Goal: Task Accomplishment & Management: Complete application form

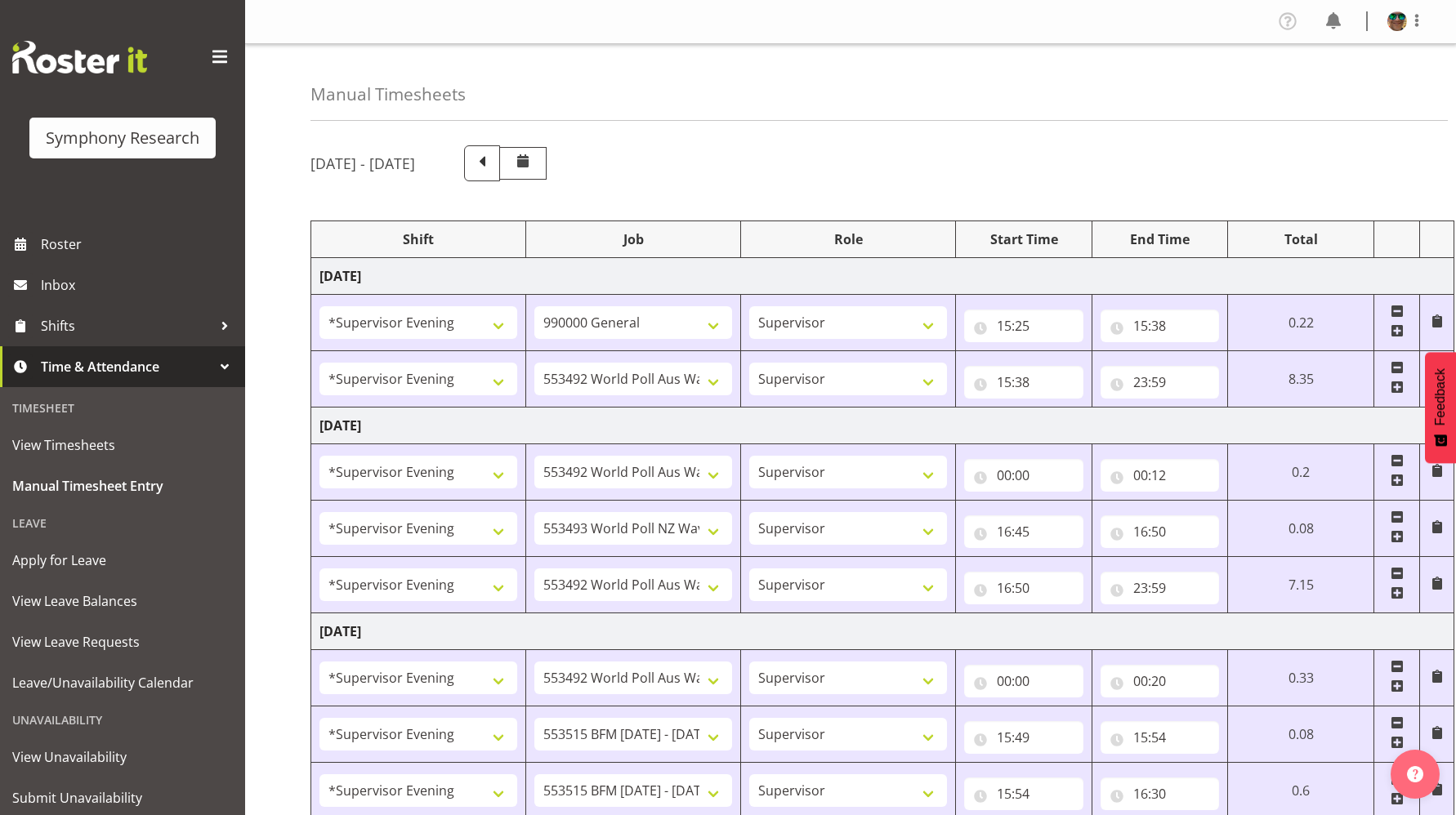
select select "4583"
select select "743"
select select "4583"
select select "10499"
select select "4583"
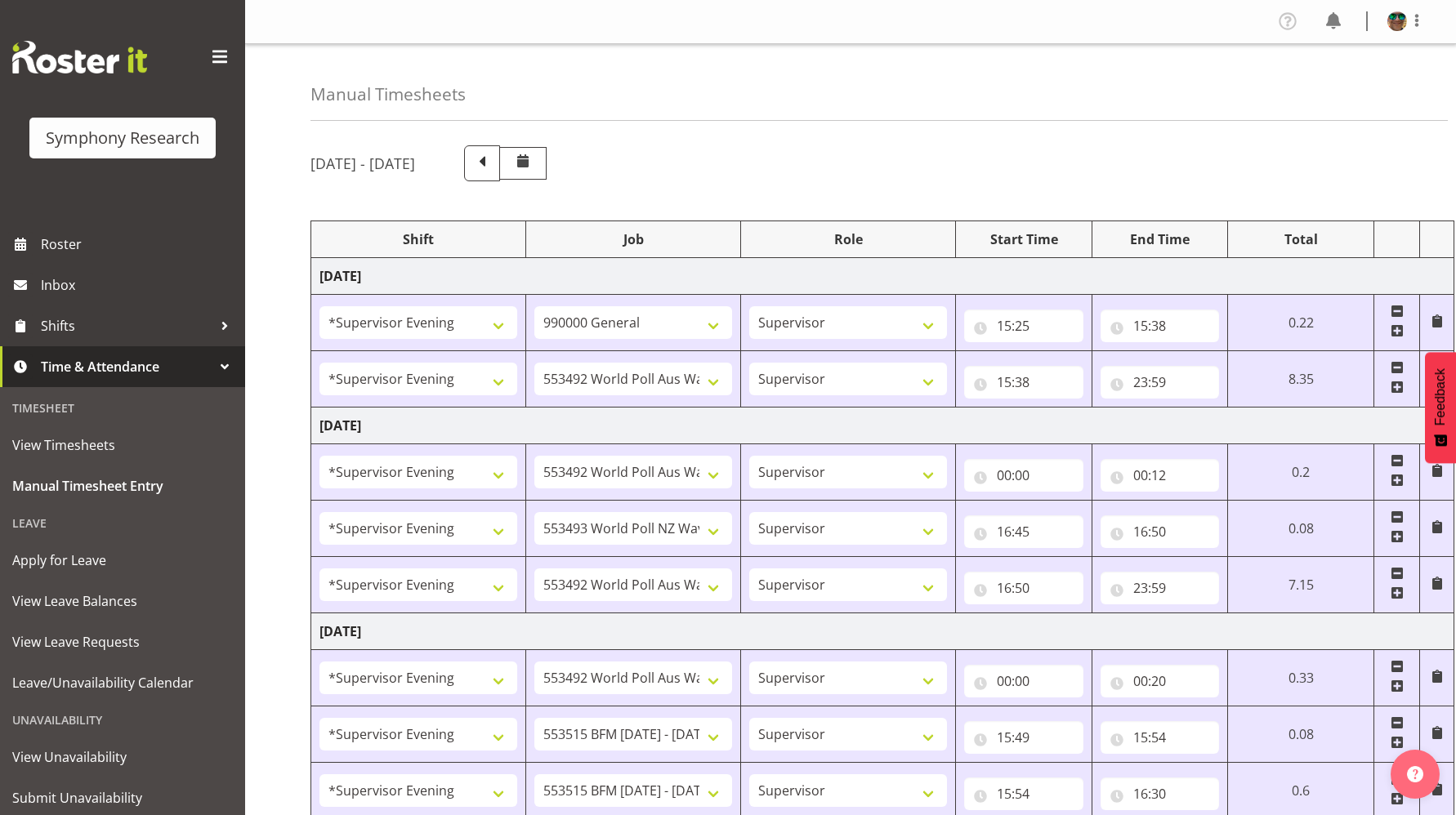
select select "10499"
select select "4583"
select select "10527"
select select "4583"
select select "10499"
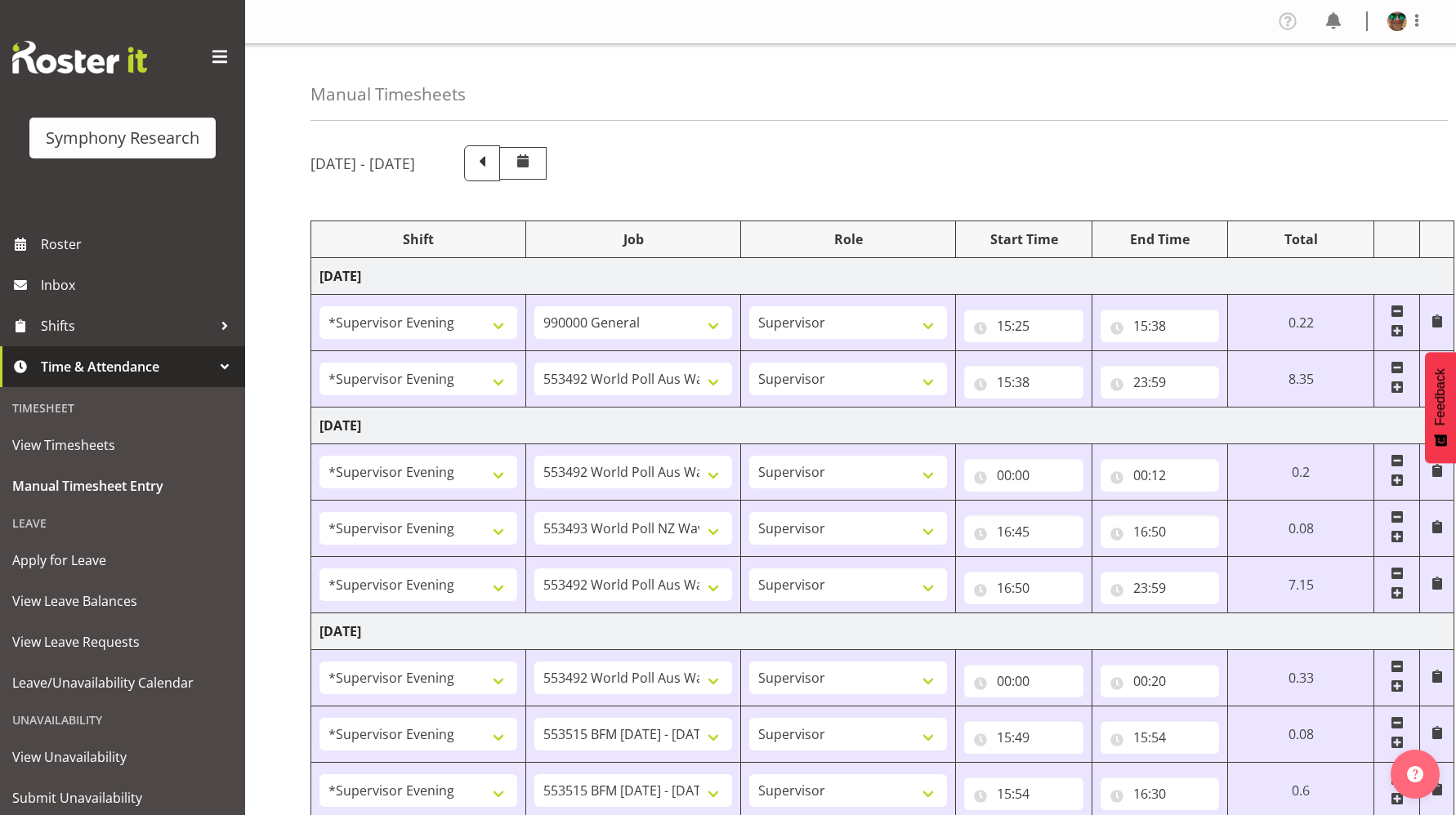
select select "4583"
select select "10499"
select select "4583"
select select "10731"
select select "4583"
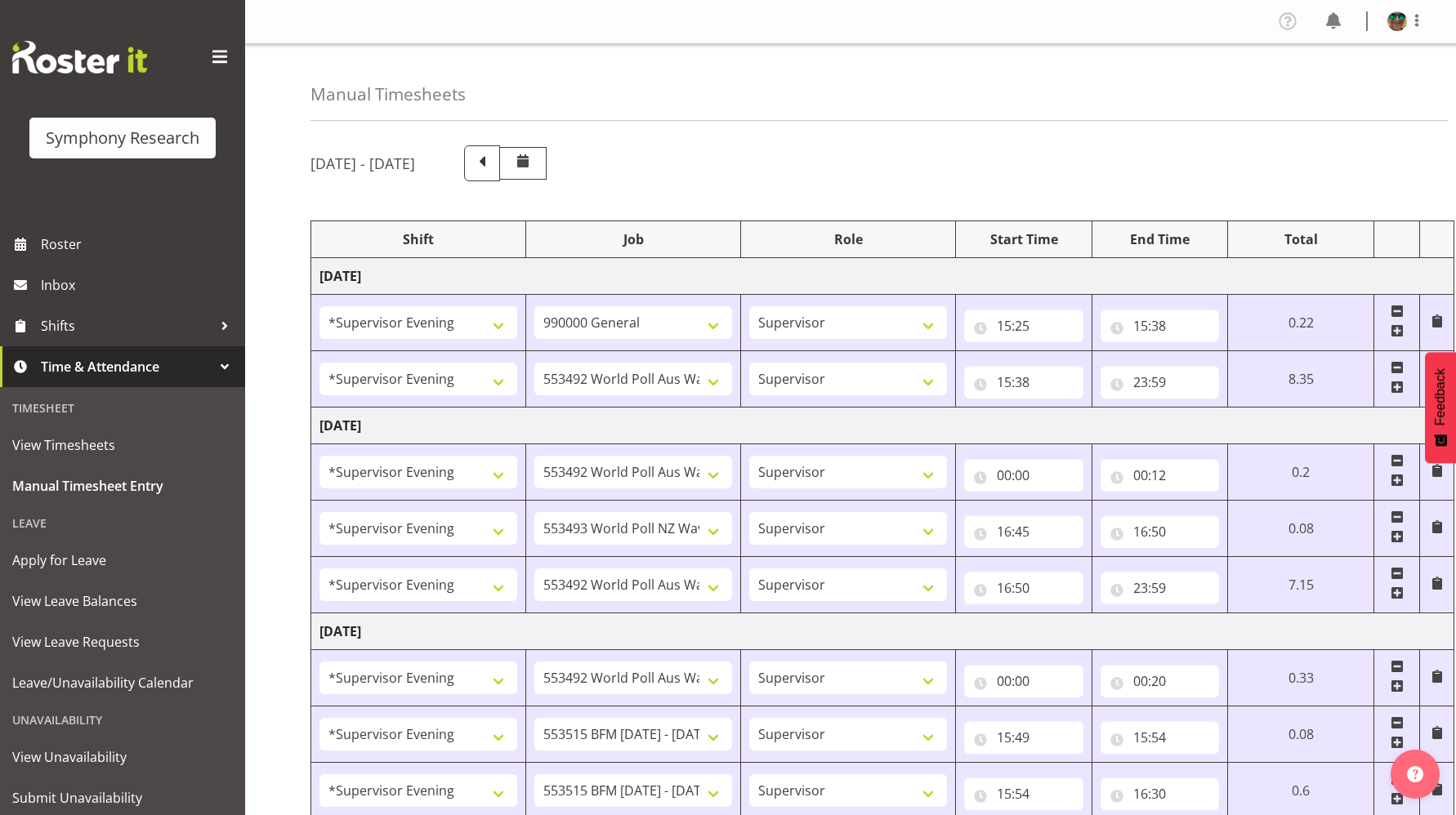
select select "10731"
select select "4583"
select select "9426"
select select "4583"
select select "10633"
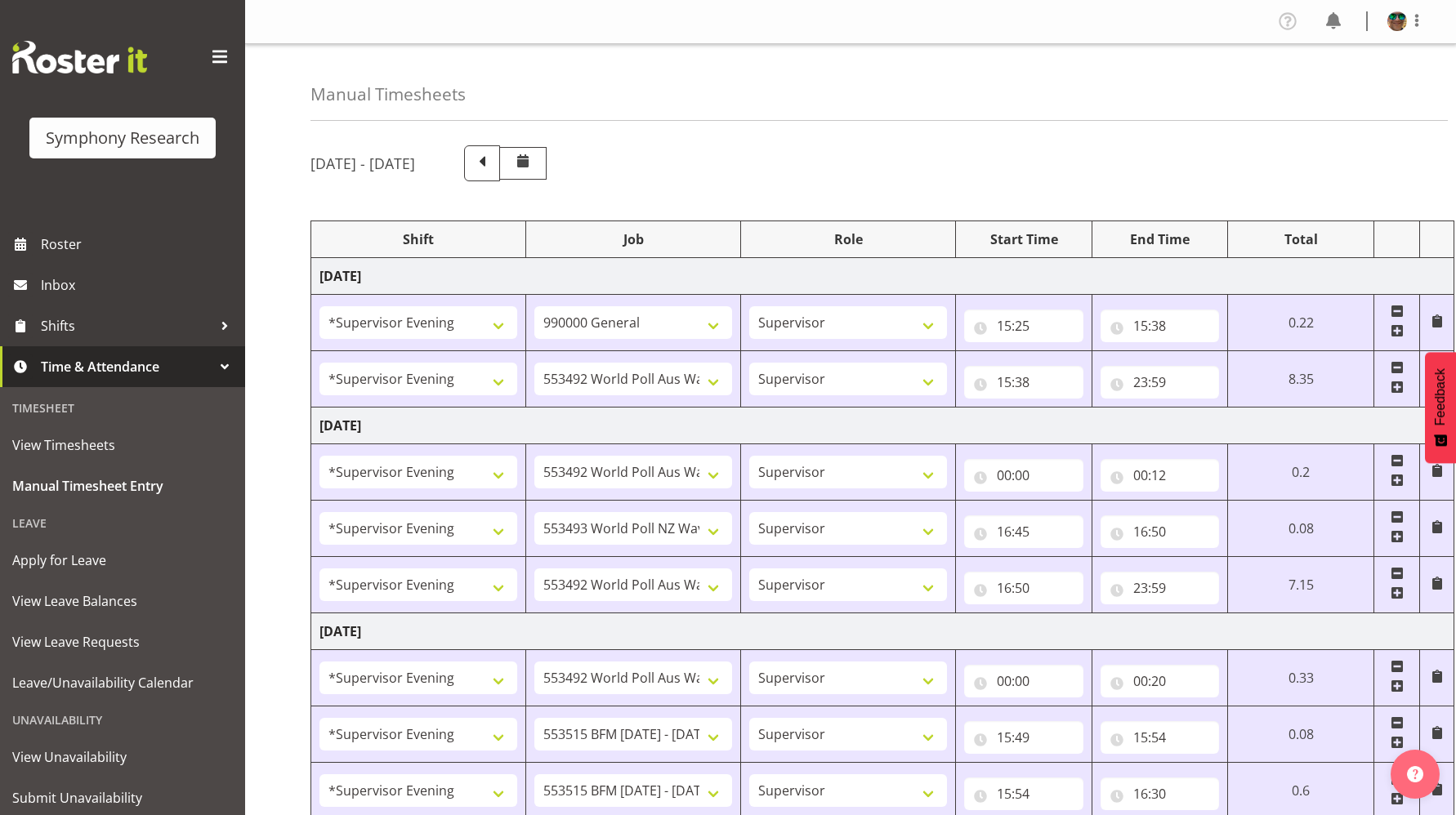
select select "4583"
select select "10730"
select select "4583"
select select "10575"
select select "4583"
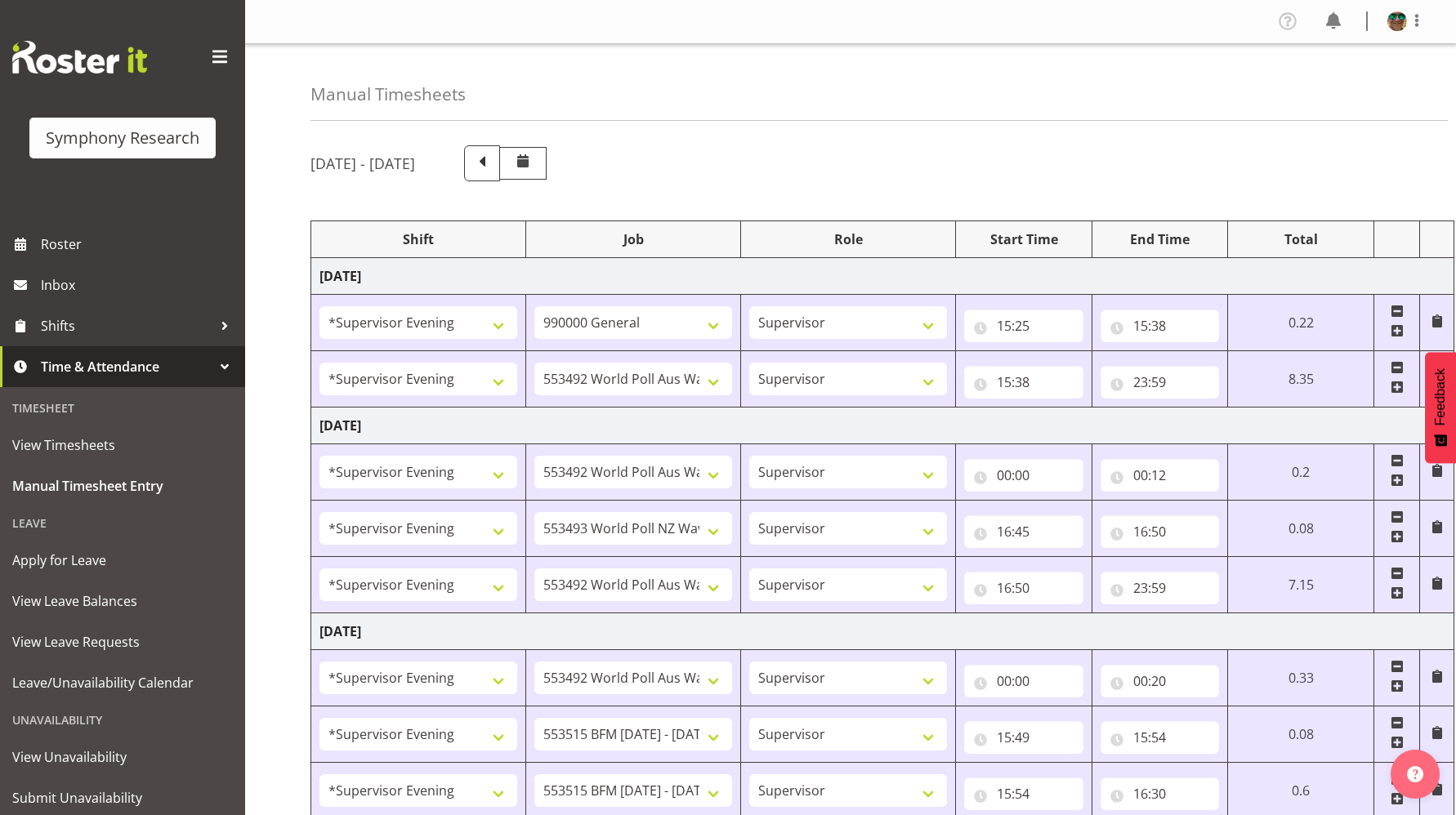
select select "743"
select select "4583"
select select "10731"
select select "4583"
select select "10731"
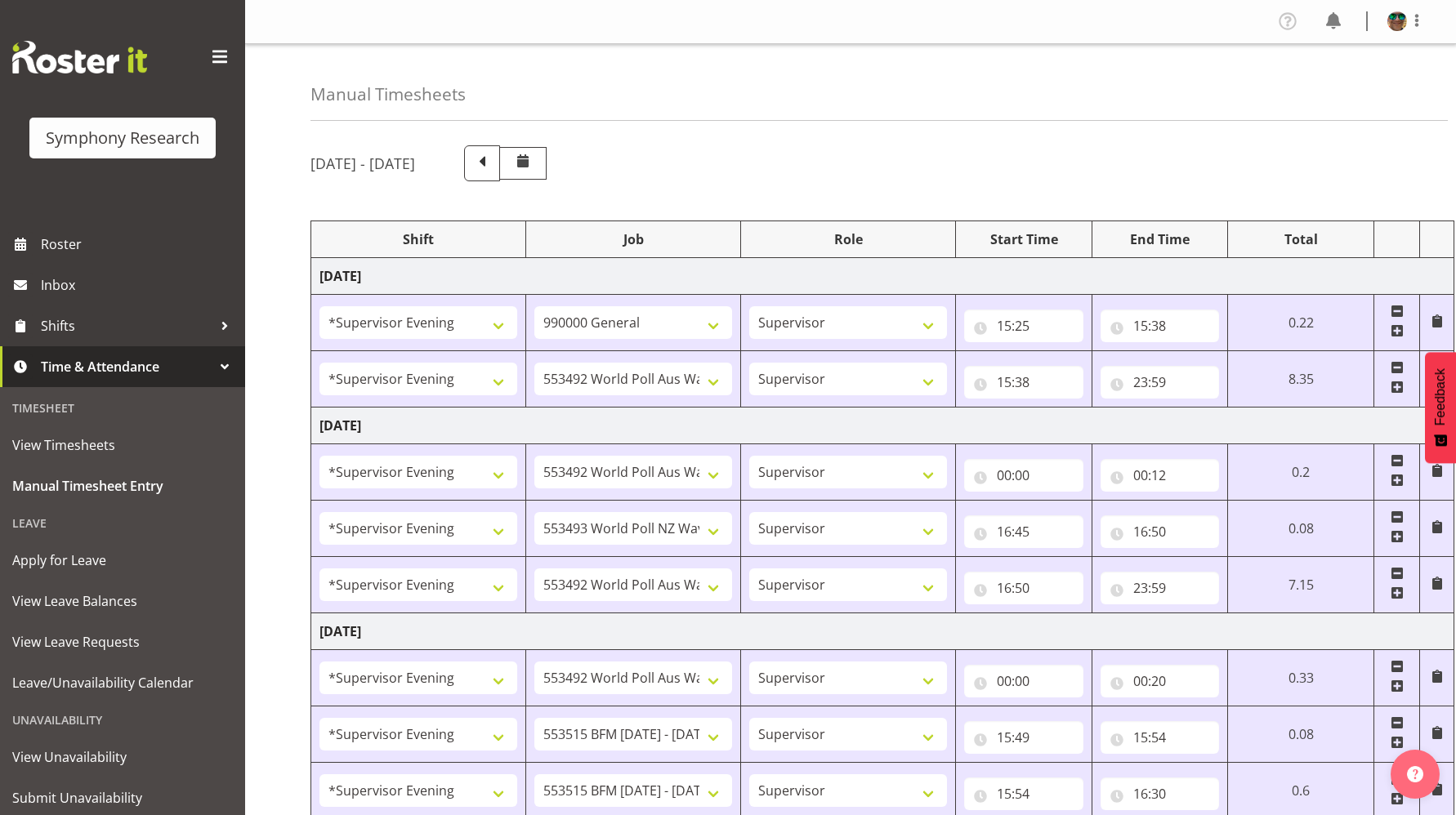
select select "4583"
select select "9426"
select select "4583"
select select "10730"
select select "4583"
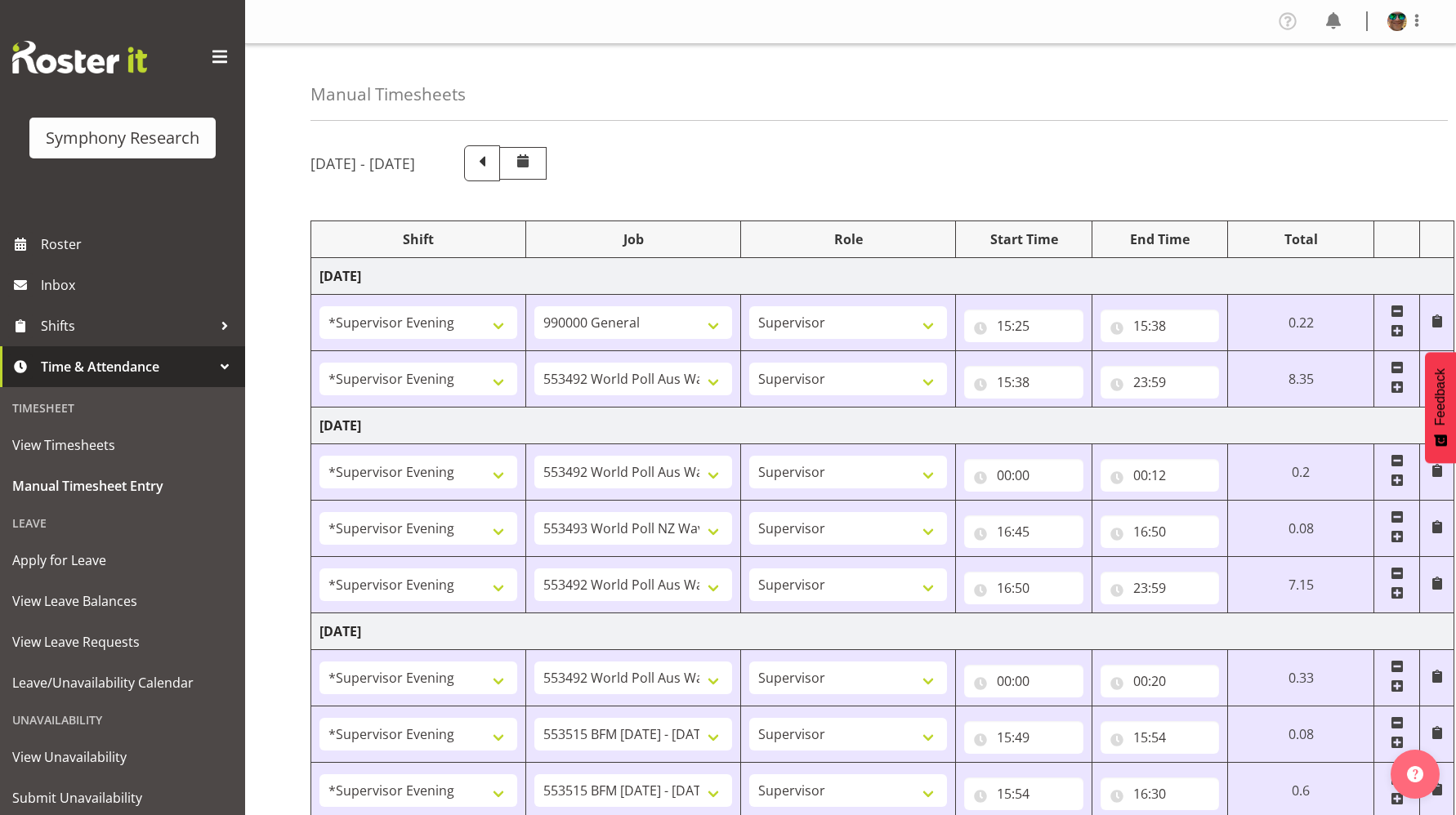
select select "10575"
select select "4583"
select select "9426"
select select "4583"
select select "10731"
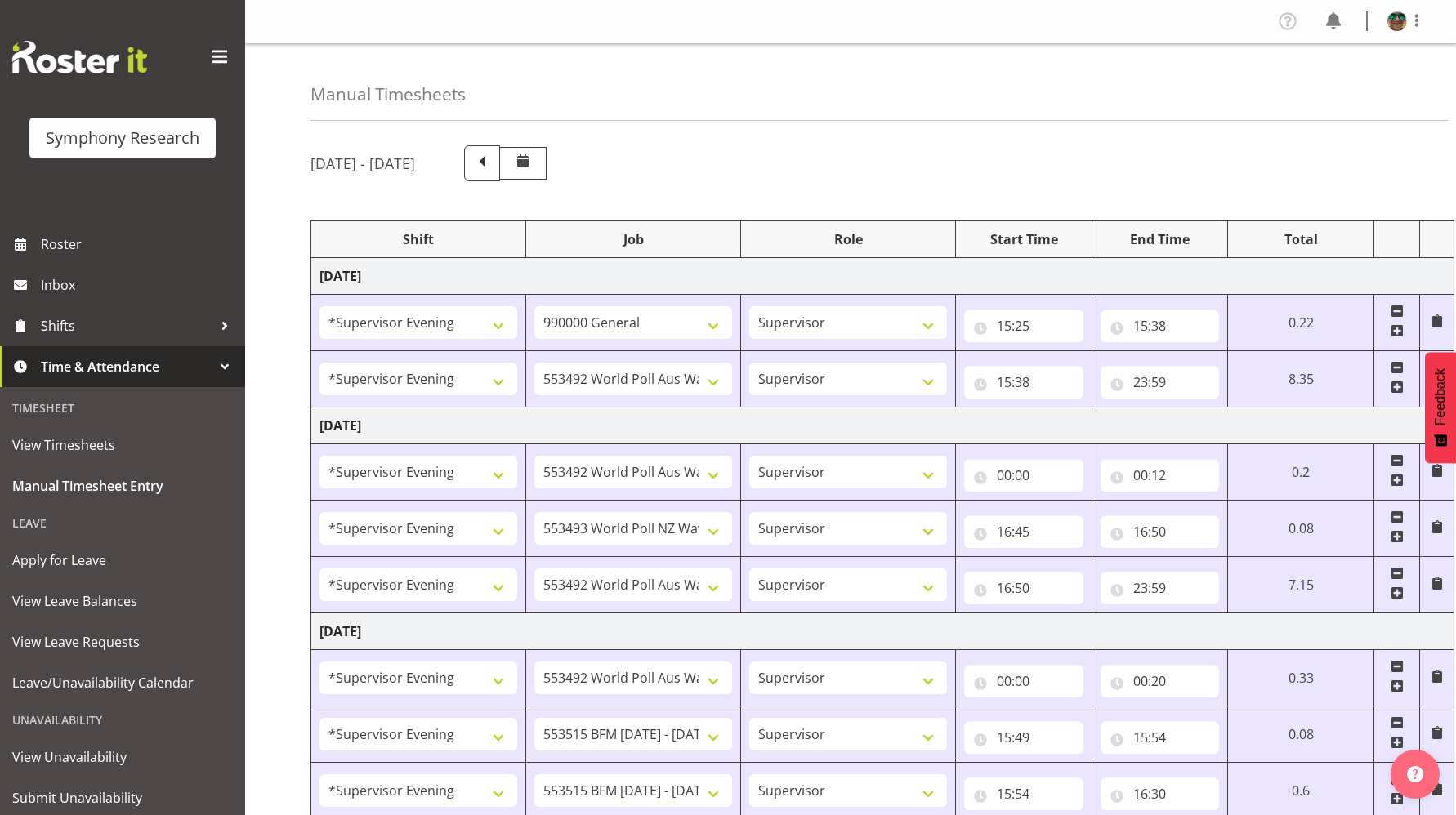
select select "4583"
select select "10731"
select select "4583"
select select "10730"
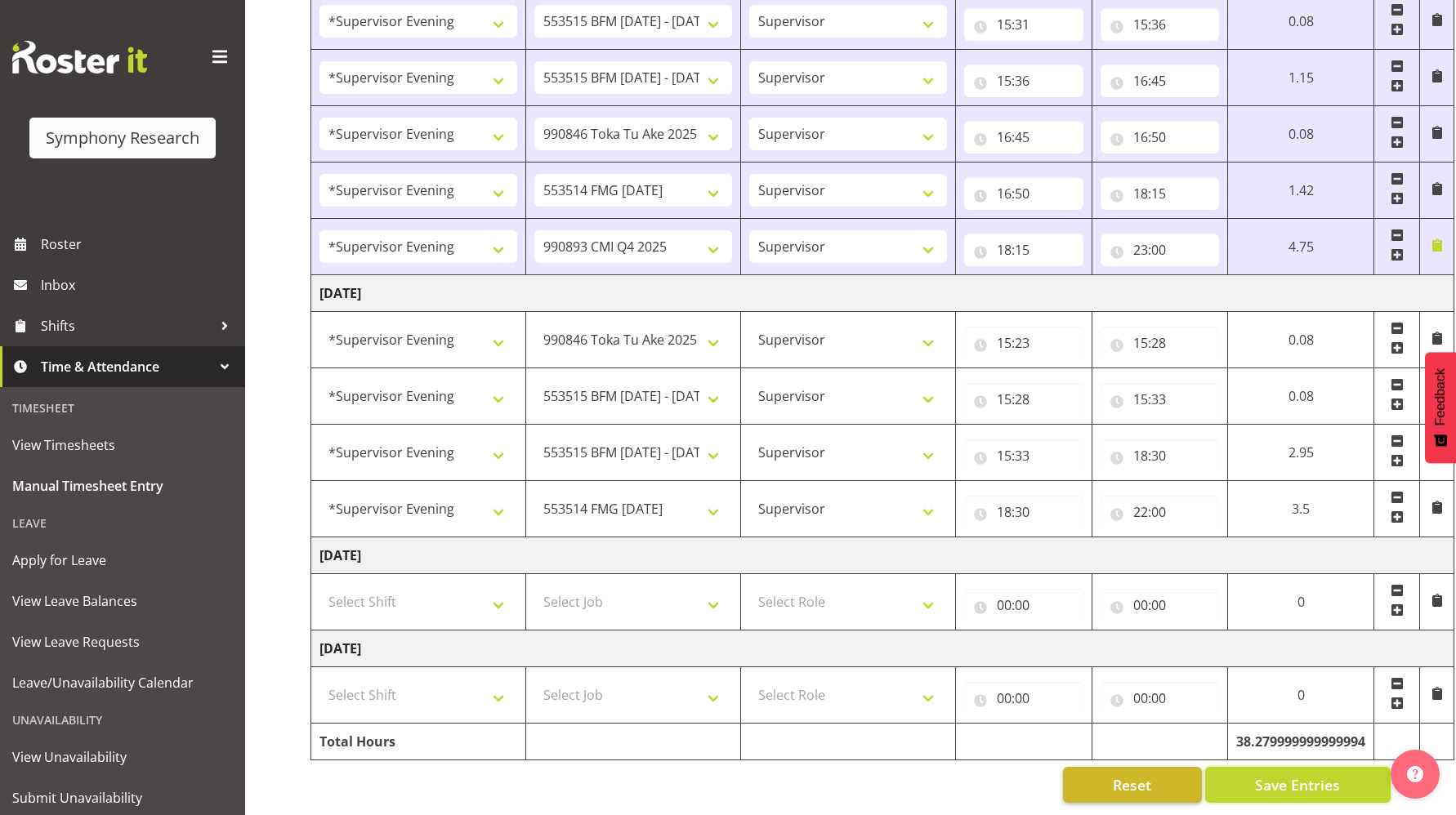
drag, startPoint x: 1276, startPoint y: 768, endPoint x: 1151, endPoint y: 755, distance: 125.7
click at [1276, 775] on span "Save Entries" at bounding box center [1297, 785] width 85 height 21
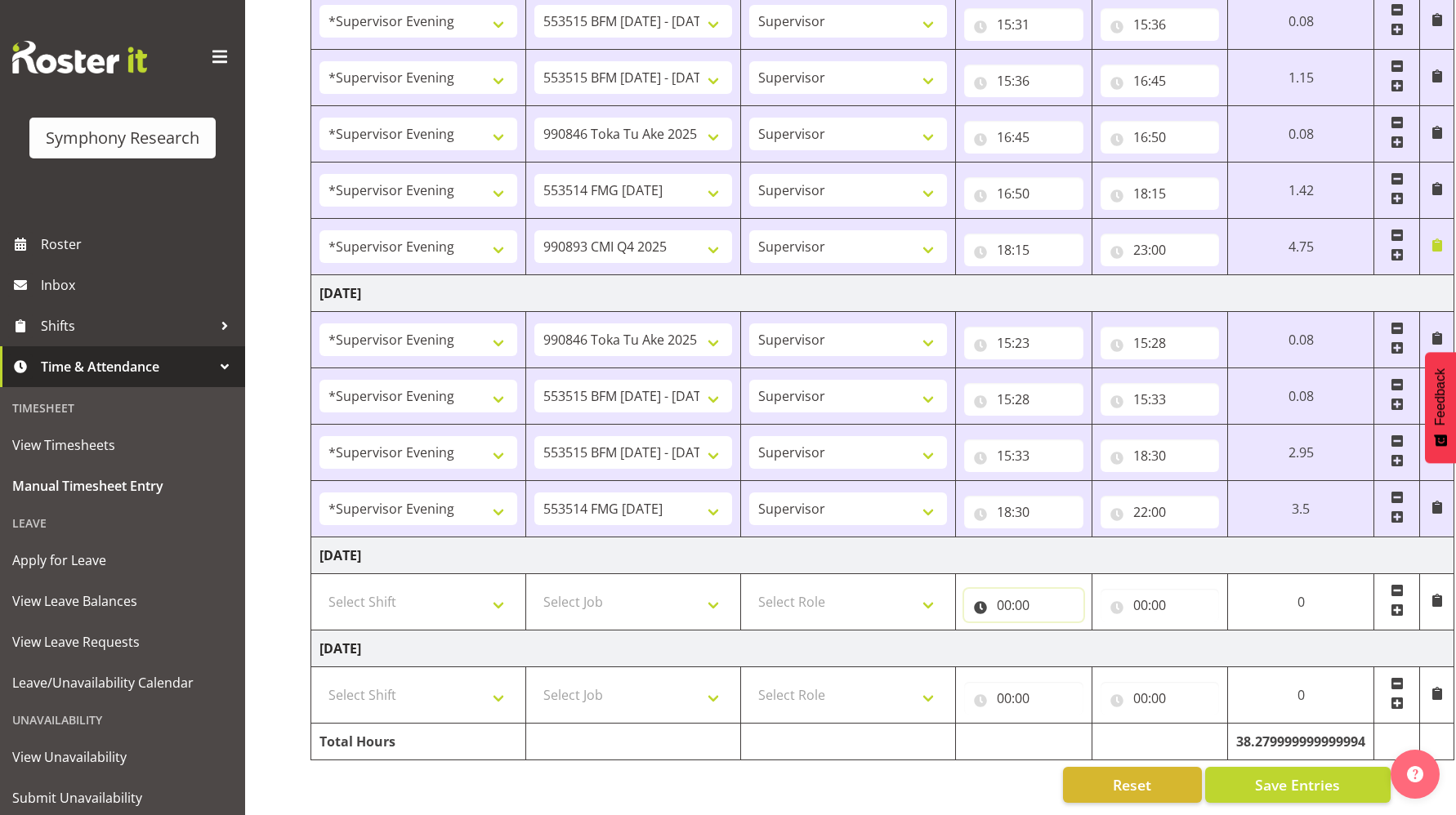
click at [1004, 594] on input "00:00" at bounding box center [1025, 605] width 120 height 33
drag, startPoint x: 1068, startPoint y: 636, endPoint x: 1067, endPoint y: 625, distance: 11.0
click at [1068, 636] on select "00 01 02 03 04 05 06 07 08 09 10 11 12 13 14 15 16 17 18 19 20 21 22 23" at bounding box center [1075, 647] width 36 height 33
select select "11"
click at [1057, 631] on select "00 01 02 03 04 05 06 07 08 09 10 11 12 13 14 15 16 17 18 19 20 21 22 23" at bounding box center [1075, 647] width 36 height 33
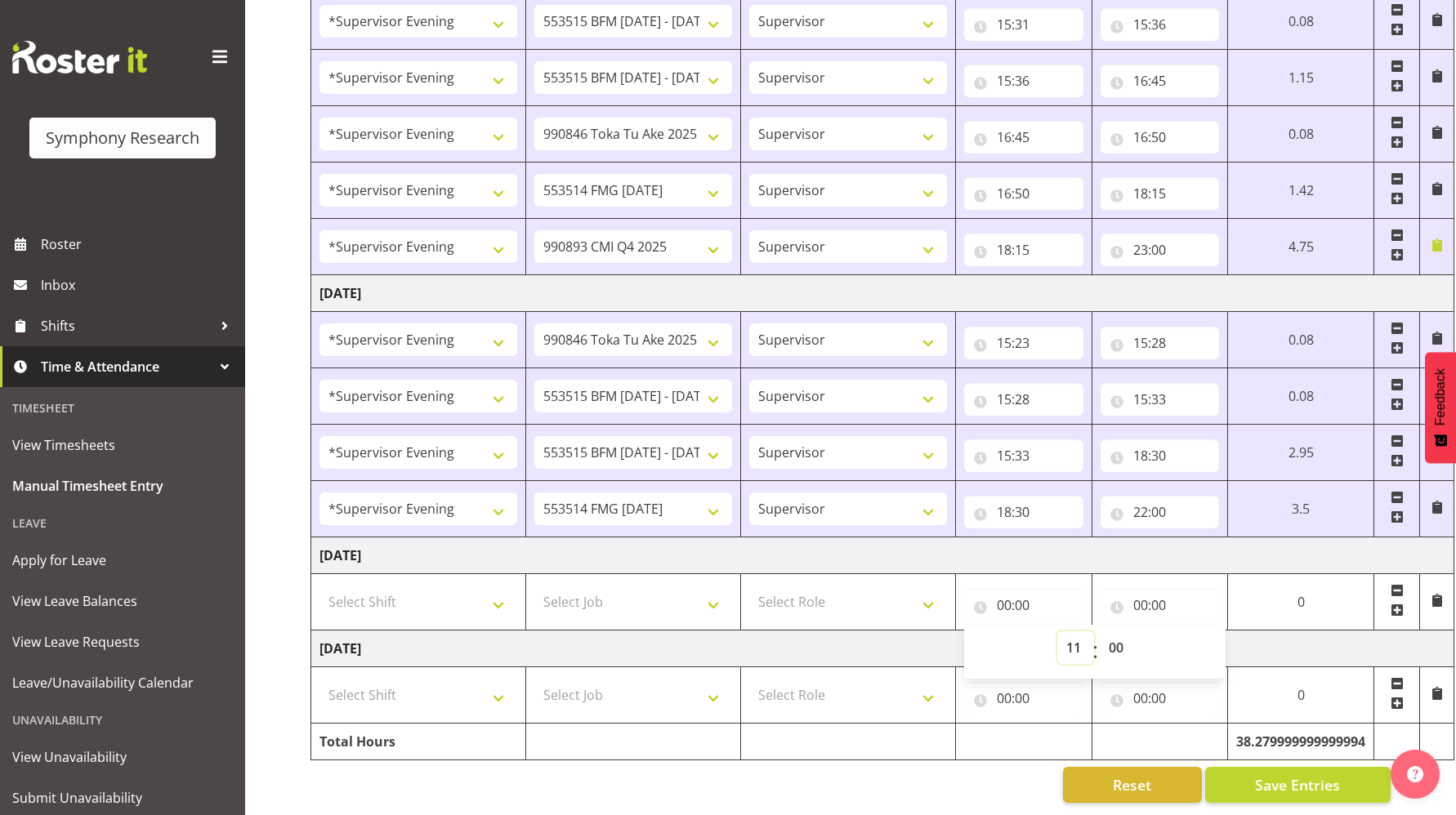
type input "11:00"
click at [1005, 688] on input "00:00" at bounding box center [1025, 698] width 120 height 33
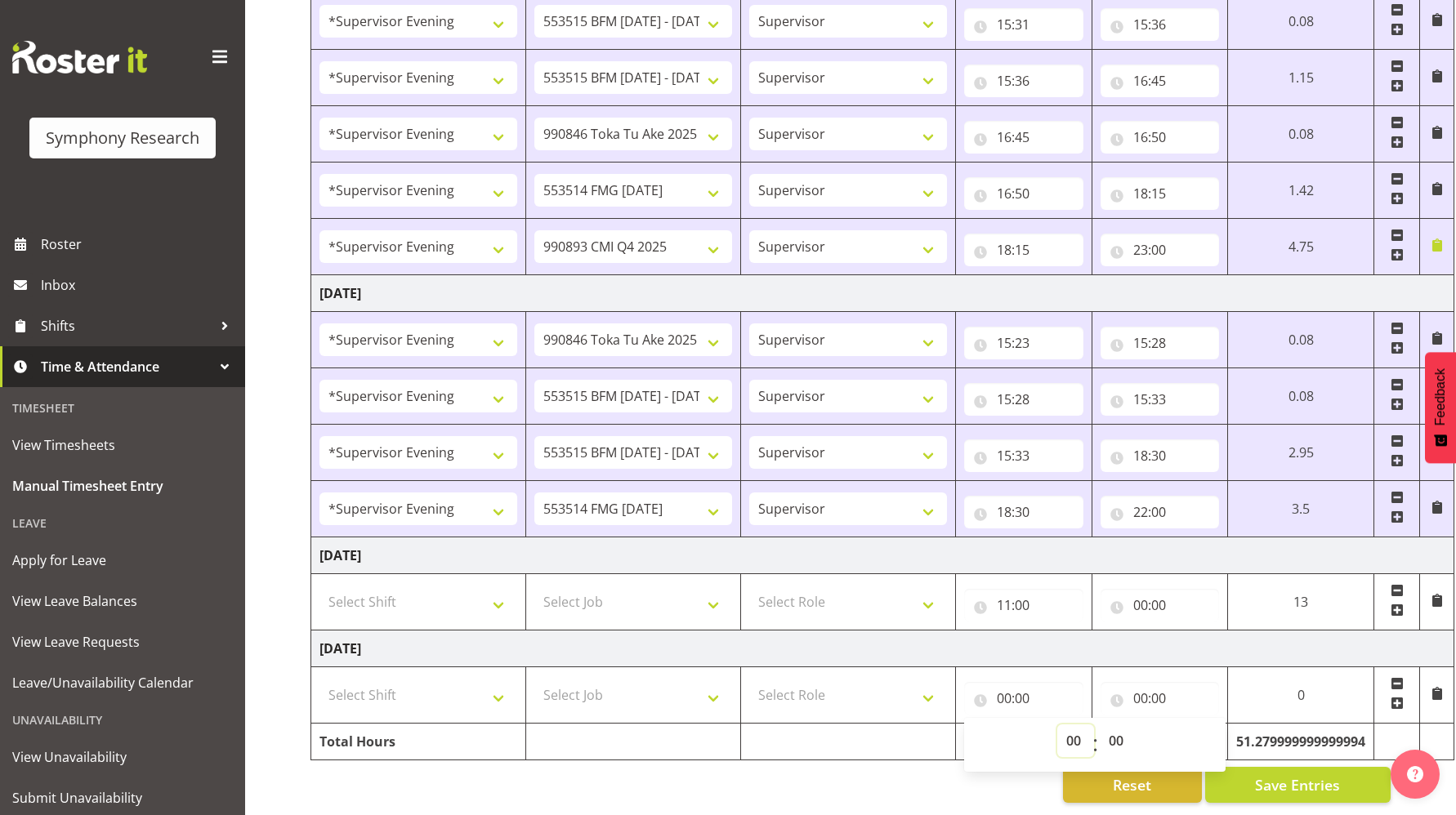
drag, startPoint x: 1076, startPoint y: 729, endPoint x: 1067, endPoint y: 725, distance: 9.8
click at [1076, 729] on select "00 01 02 03 04 05 06 07 08 09 10 11 12 13 14 15 16 17 18 19 20 21 22 23" at bounding box center [1075, 740] width 36 height 33
select select "11"
click at [1095, 724] on select "00 01 02 03 04 05 06 07 08 09 10 11 12 13 14 15 16 17 18 19 20 21 22 23" at bounding box center [1075, 740] width 36 height 33
type input "11:00"
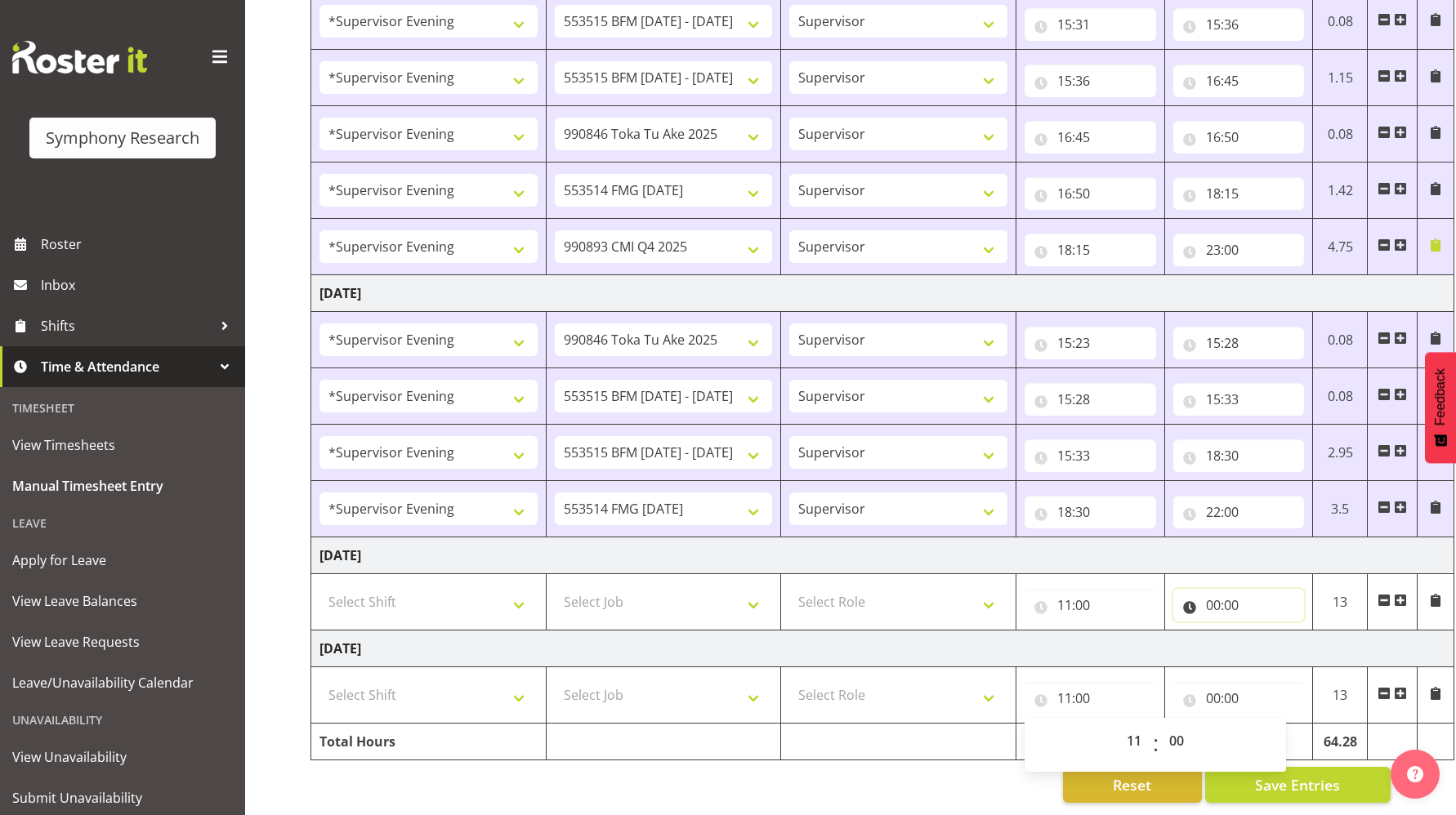
click at [1217, 595] on input "00:00" at bounding box center [1239, 605] width 132 height 33
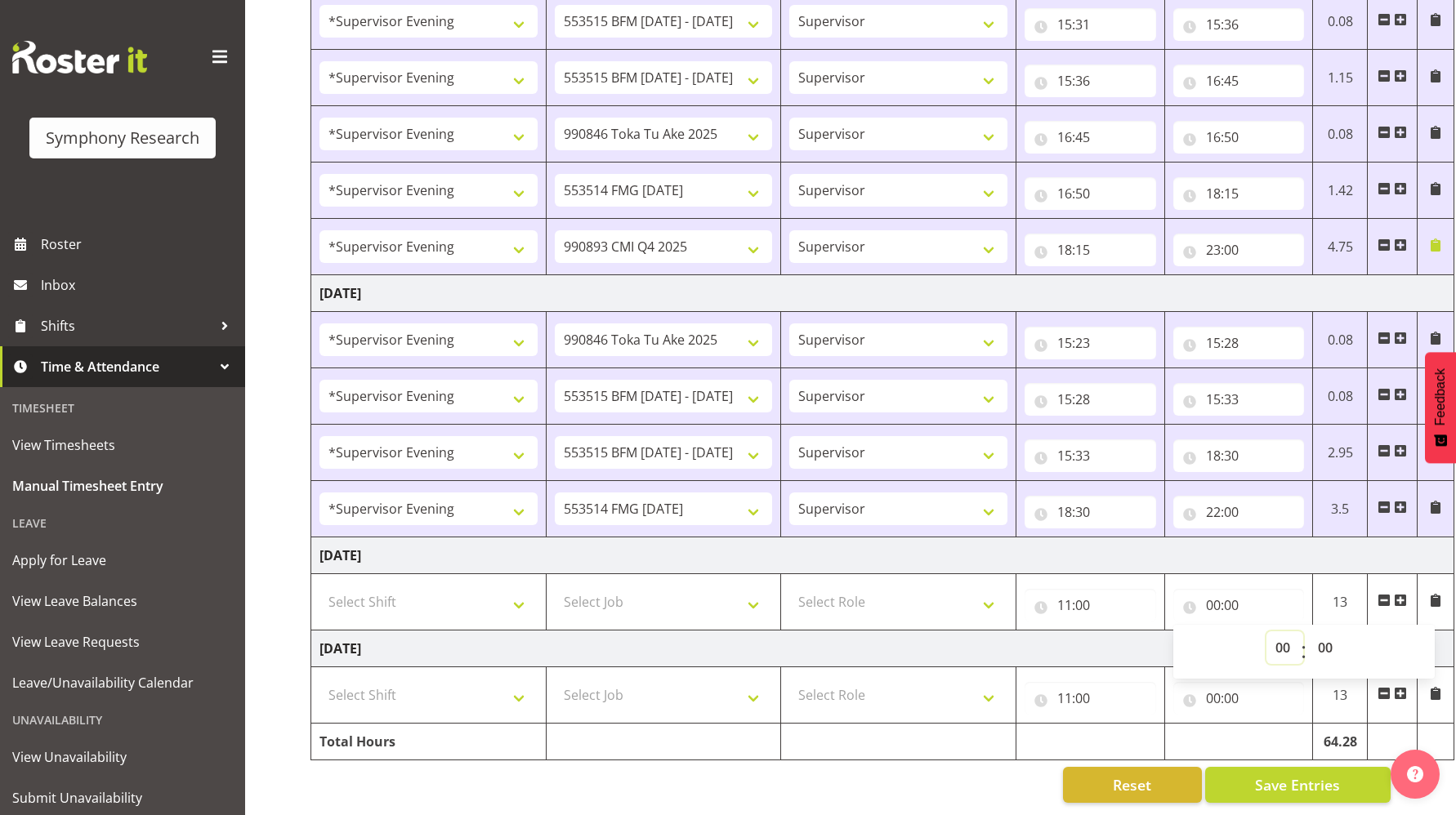
drag, startPoint x: 1279, startPoint y: 637, endPoint x: 1282, endPoint y: 620, distance: 17.3
click at [1279, 637] on select "00 01 02 03 04 05 06 07 08 09 10 11 12 13 14 15 16 17 18 19 20 21 22 23" at bounding box center [1284, 647] width 36 height 33
select select "20"
click at [1266, 631] on select "00 01 02 03 04 05 06 07 08 09 10 11 12 13 14 15 16 17 18 19 20 21 22 23" at bounding box center [1284, 647] width 36 height 33
type input "20:00"
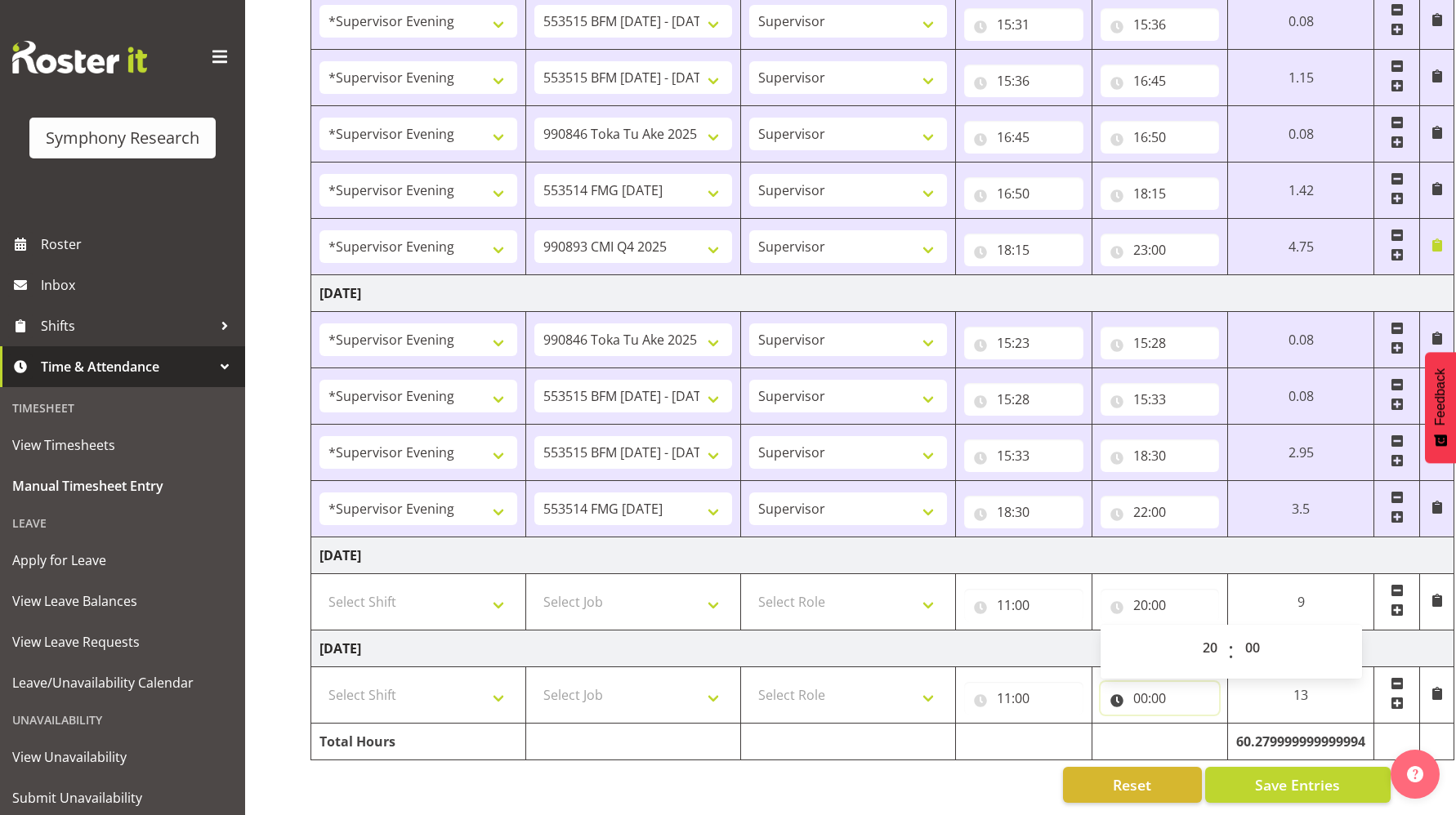
click at [1136, 686] on input "00:00" at bounding box center [1161, 698] width 120 height 33
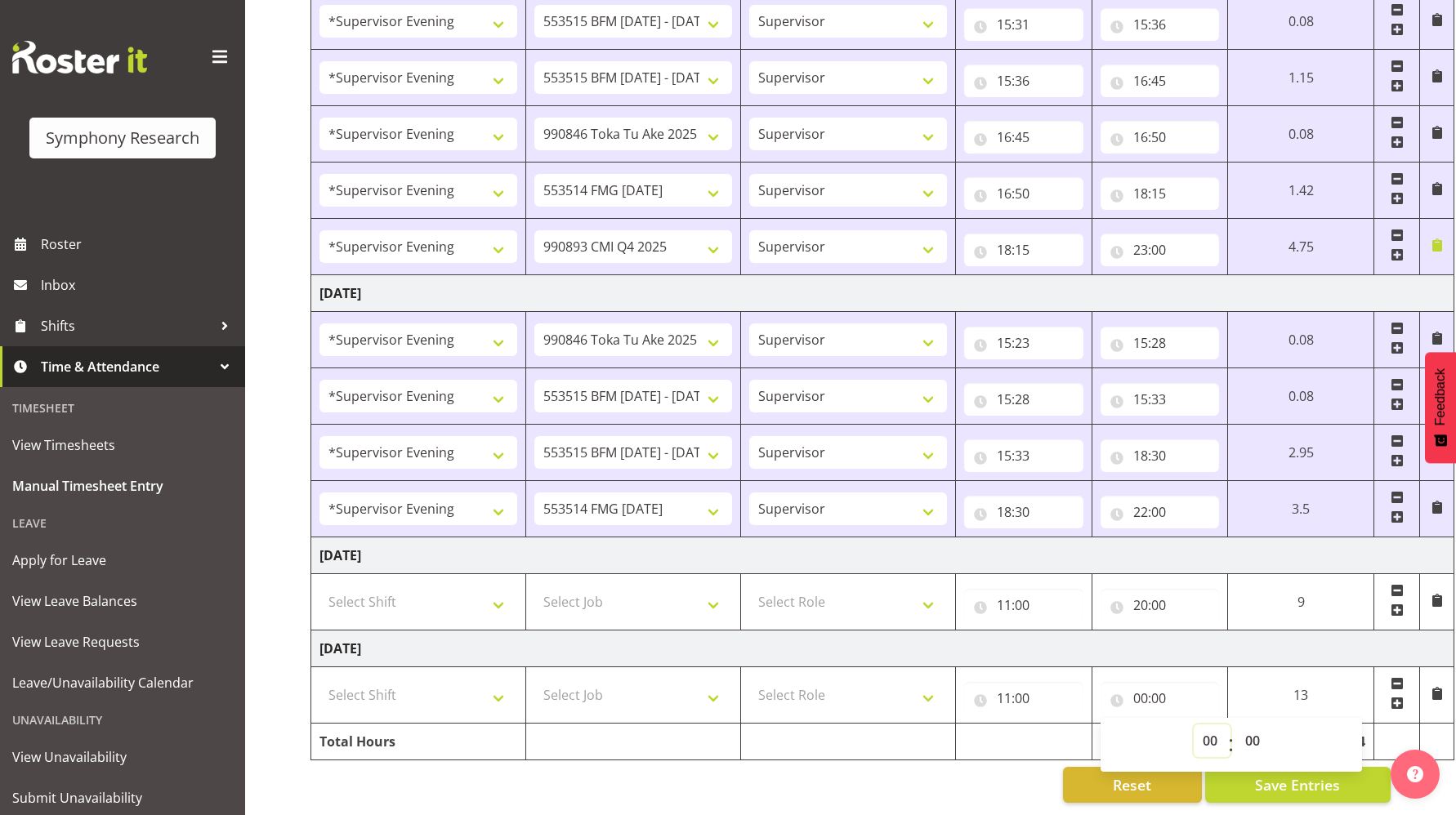
drag, startPoint x: 1199, startPoint y: 726, endPoint x: 1198, endPoint y: 716, distance: 10.0
click at [1199, 726] on select "00 01 02 03 04 05 06 07 08 09 10 11 12 13 14 15 16 17 18 19 20 21 22 23" at bounding box center [1211, 740] width 36 height 33
select select "20"
click at [1194, 724] on select "00 01 02 03 04 05 06 07 08 09 10 11 12 13 14 15 16 17 18 19 20 21 22 23" at bounding box center [1211, 740] width 36 height 33
type input "20:00"
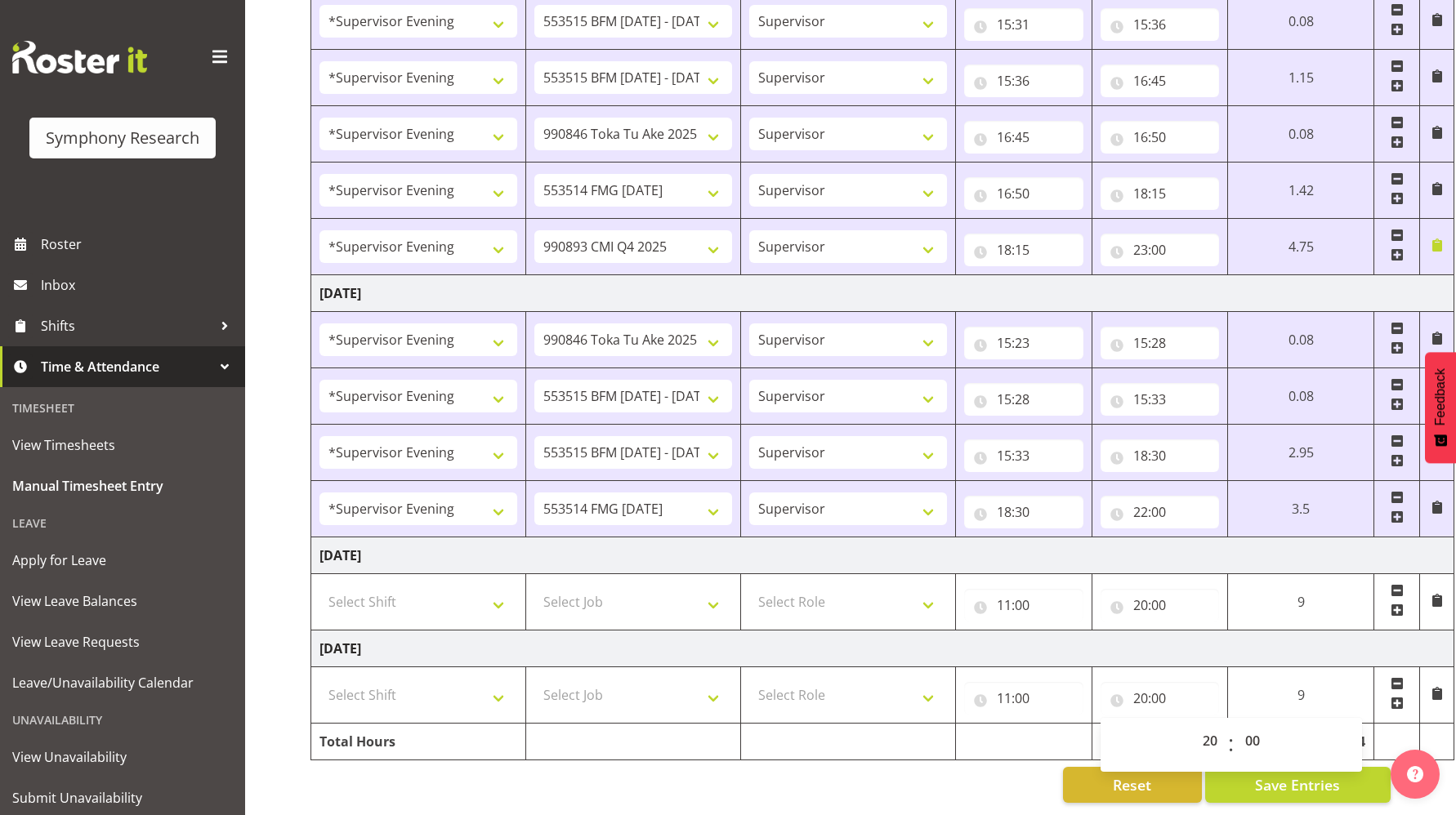
click at [931, 769] on div "Reset Save Entries" at bounding box center [851, 785] width 1081 height 36
click at [1004, 597] on input "11:00" at bounding box center [1025, 605] width 120 height 33
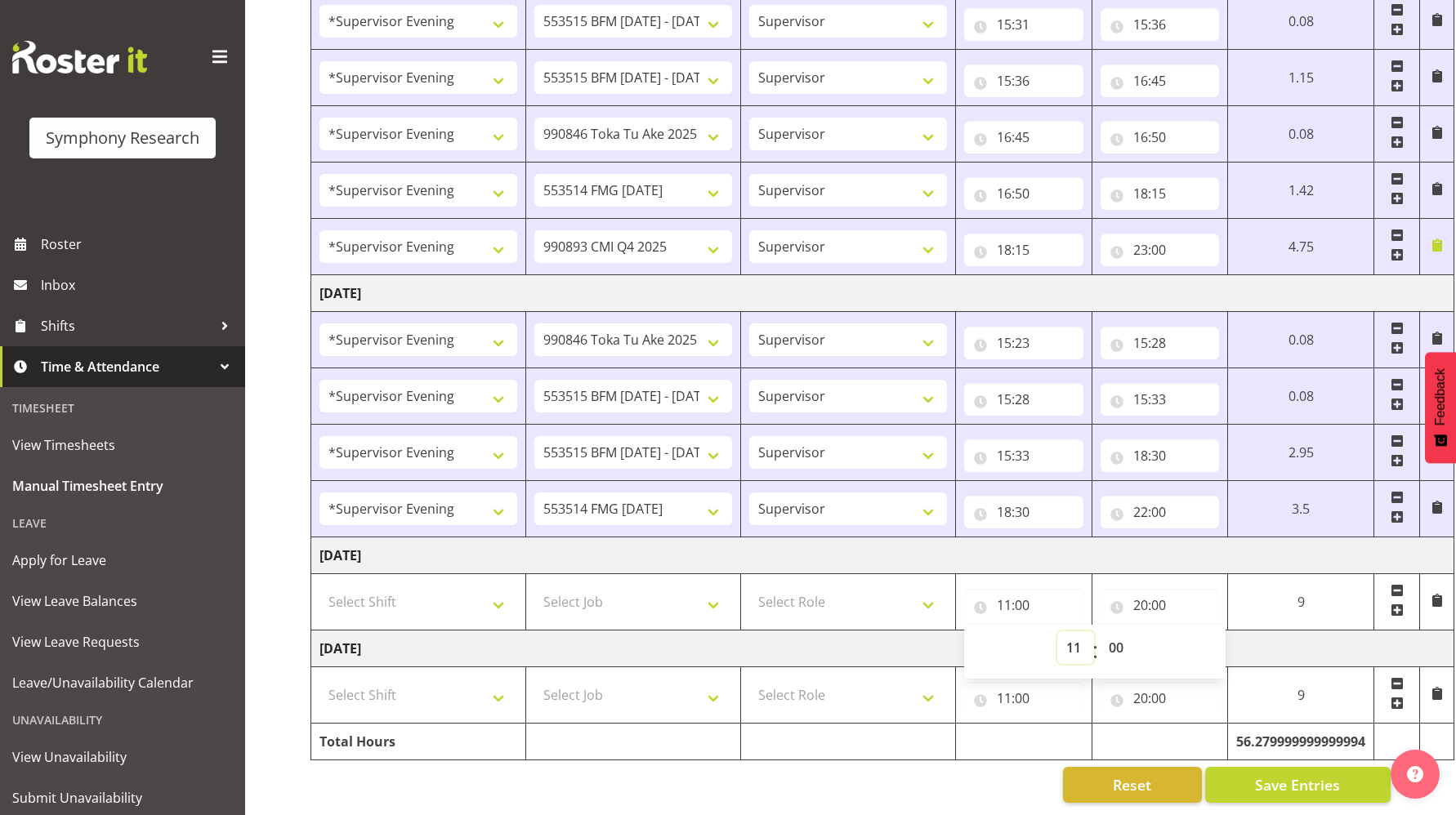
click at [1075, 638] on select "00 01 02 03 04 05 06 07 08 09 10 11 12 13 14 15 16 17 18 19 20 21 22 23" at bounding box center [1075, 647] width 36 height 33
select select "0"
click at [1095, 631] on select "00 01 02 03 04 05 06 07 08 09 10 11 12 13 14 15 16 17 18 19 20 21 22 23" at bounding box center [1075, 647] width 36 height 33
type input "00:00"
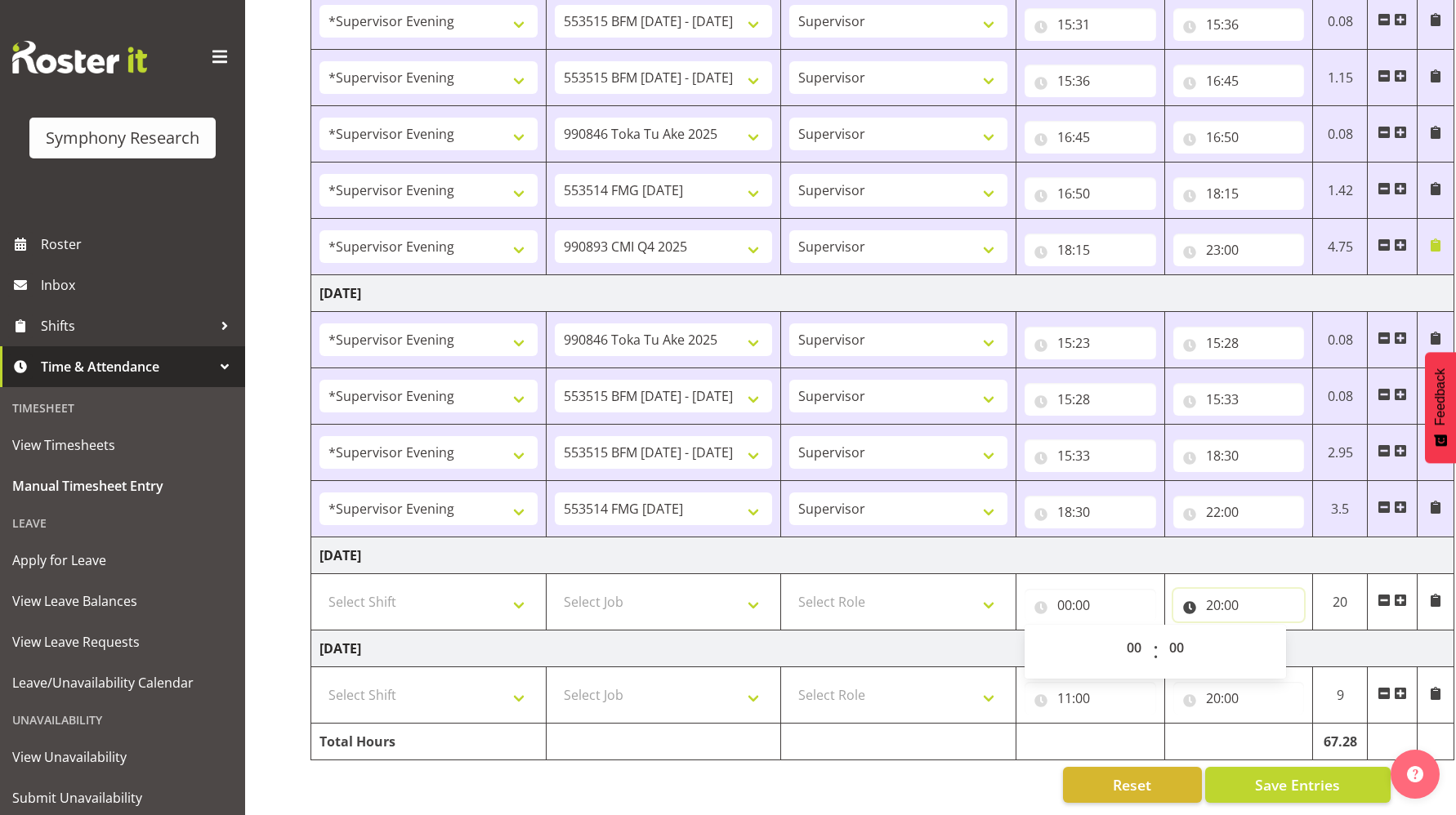
click at [1213, 595] on input "20:00" at bounding box center [1239, 605] width 132 height 33
click at [1282, 641] on select "00 01 02 03 04 05 06 07 08 09 10 11 12 13 14 15 16 17 18 19 20 21 22 23" at bounding box center [1284, 647] width 36 height 33
drag, startPoint x: 1279, startPoint y: 637, endPoint x: 1279, endPoint y: 624, distance: 13.0
click at [1279, 637] on select "00 01 02 03 04 05 06 07 08 09 10 11 12 13 14 15 16 17 18 19 20 21 22 23" at bounding box center [1284, 647] width 36 height 33
select select "0"
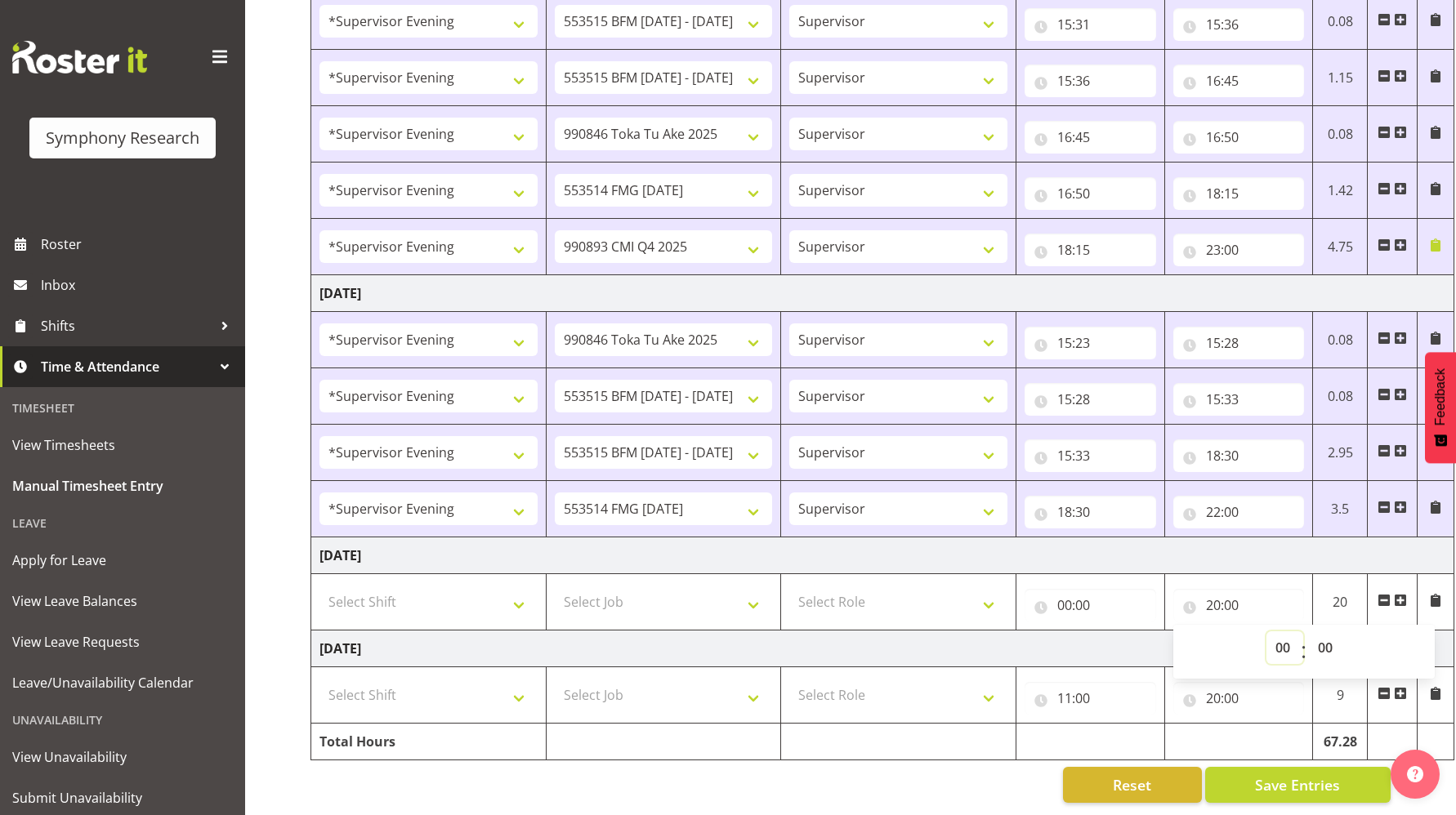
click at [1266, 631] on select "00 01 02 03 04 05 06 07 08 09 10 11 12 13 14 15 16 17 18 19 20 21 22 23" at bounding box center [1284, 647] width 36 height 33
type input "00:00"
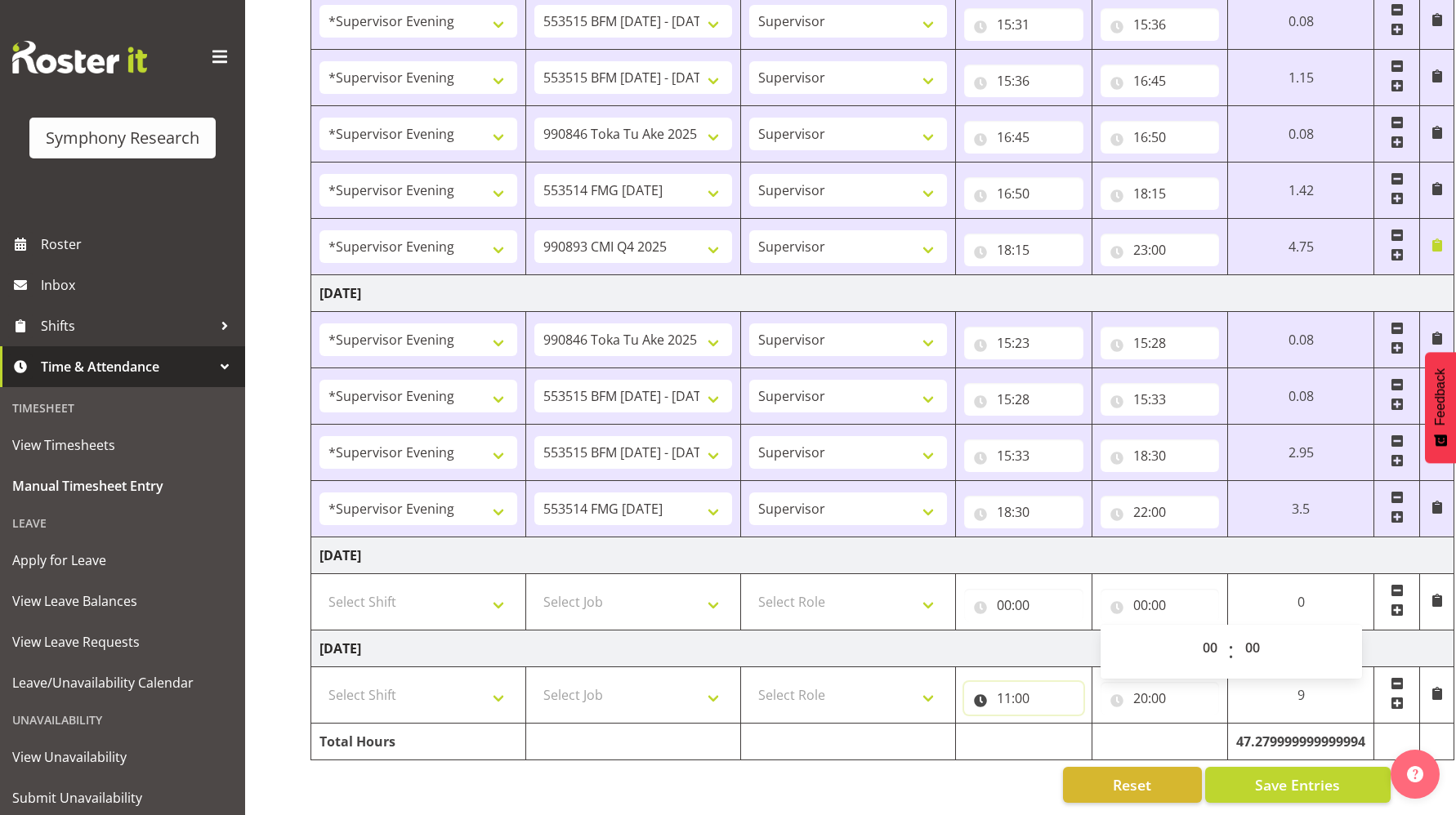
click at [1007, 688] on input "11:00" at bounding box center [1025, 698] width 120 height 33
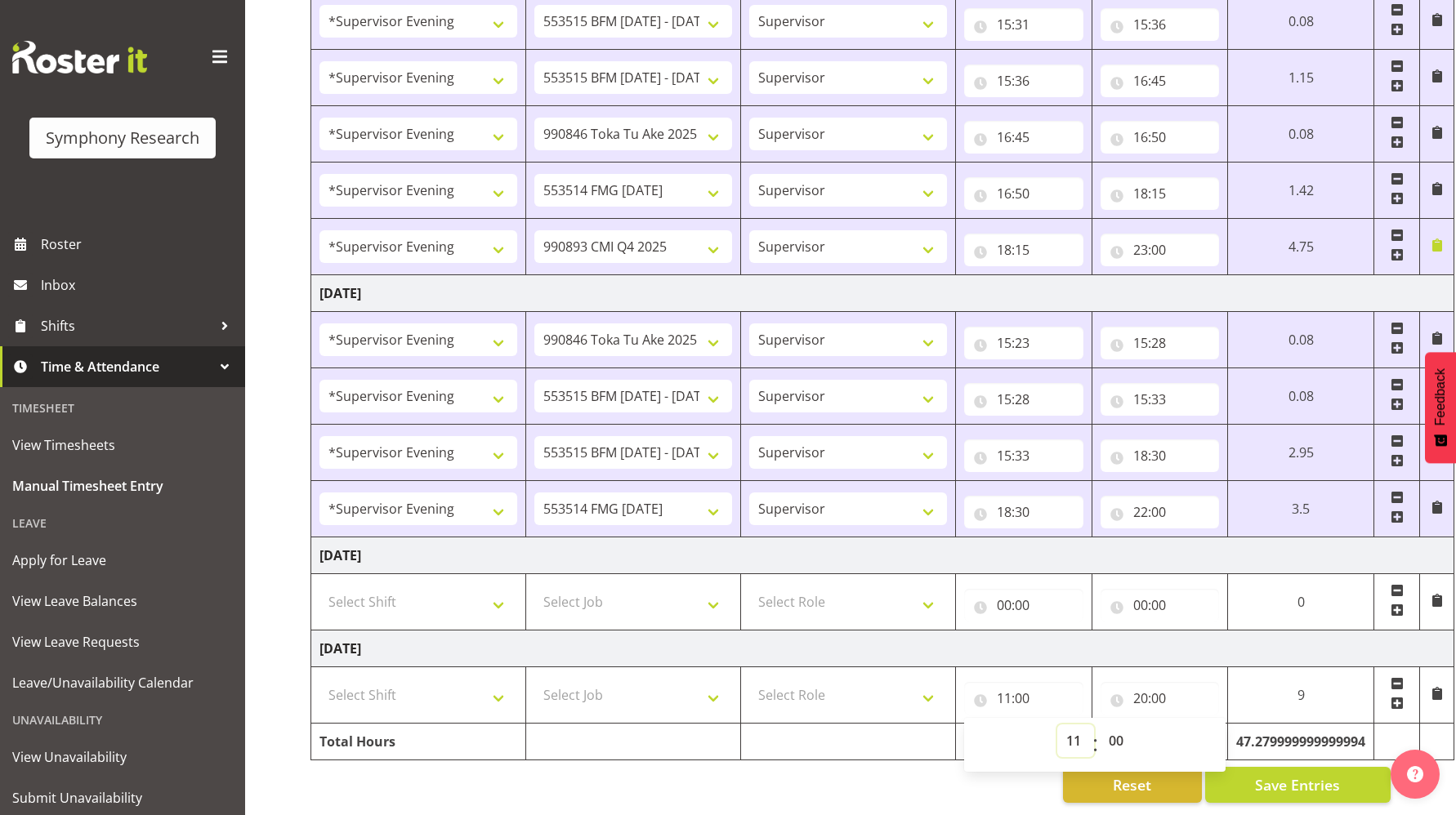
drag, startPoint x: 1070, startPoint y: 729, endPoint x: 1057, endPoint y: 729, distance: 13.0
click at [1070, 729] on select "00 01 02 03 04 05 06 07 08 09 10 11 12 13 14 15 16 17 18 19 20 21 22 23" at bounding box center [1075, 740] width 36 height 33
select select "0"
click at [1057, 724] on select "00 01 02 03 04 05 06 07 08 09 10 11 12 13 14 15 16 17 18 19 20 21 22 23" at bounding box center [1075, 740] width 36 height 33
type input "00:00"
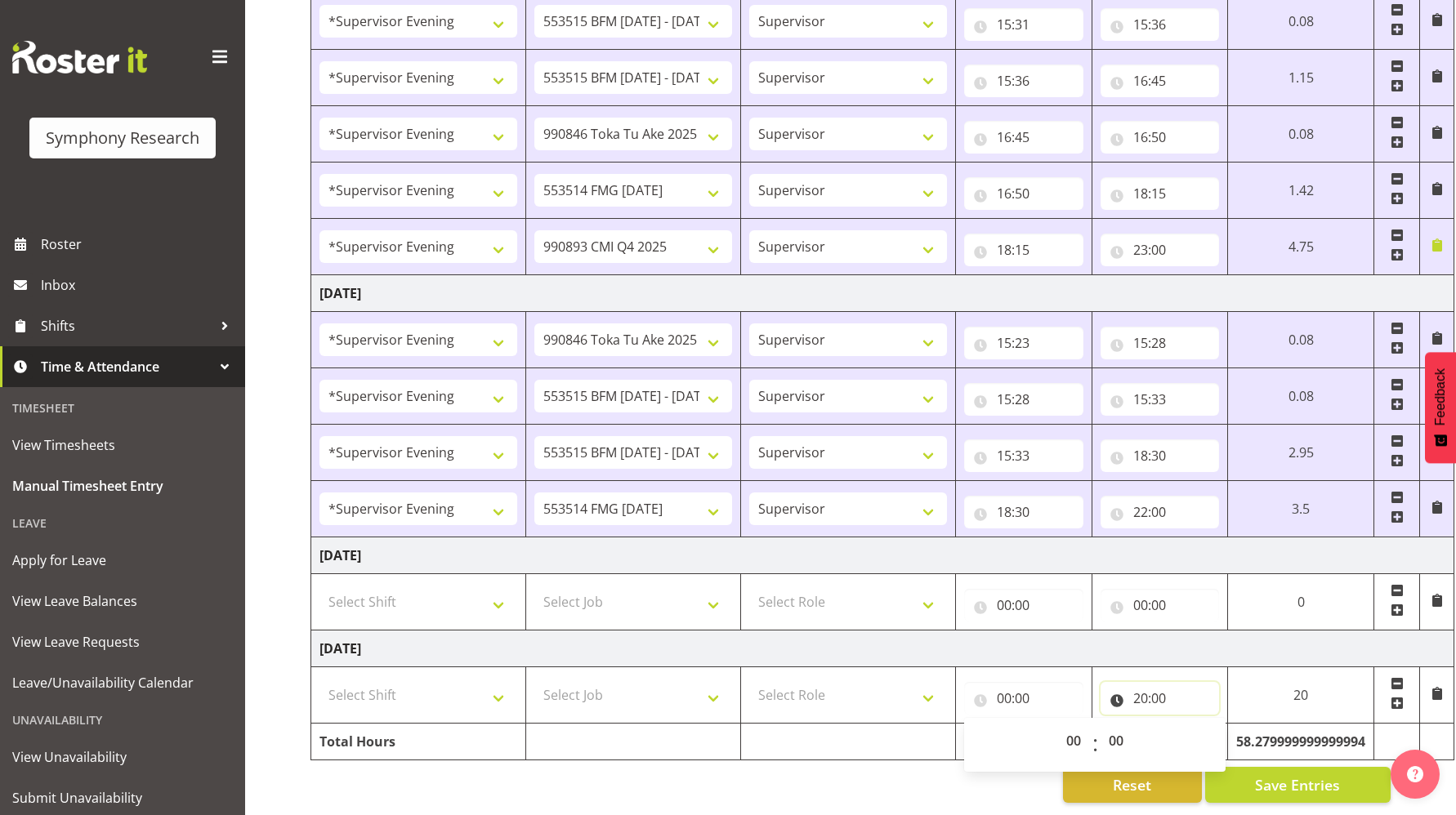
click at [1137, 685] on input "20:00" at bounding box center [1161, 698] width 120 height 33
drag, startPoint x: 1202, startPoint y: 728, endPoint x: 1202, endPoint y: 716, distance: 12.0
click at [1202, 728] on select "00 01 02 03 04 05 06 07 08 09 10 11 12 13 14 15 16 17 18 19 20 21 22 23" at bounding box center [1211, 740] width 36 height 33
select select "0"
click at [1194, 724] on select "00 01 02 03 04 05 06 07 08 09 10 11 12 13 14 15 16 17 18 19 20 21 22 23" at bounding box center [1211, 740] width 36 height 33
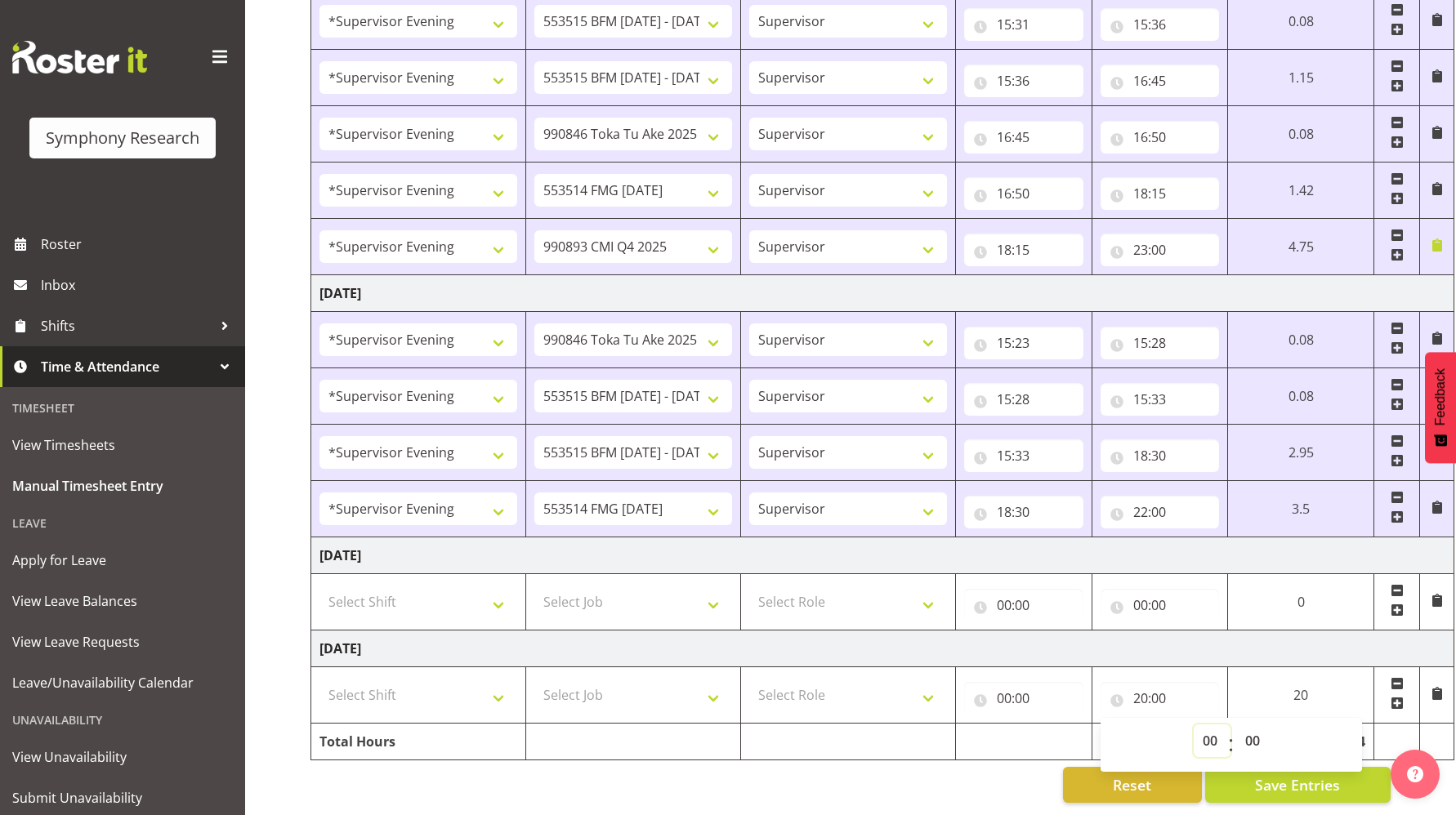
type input "00:00"
click at [861, 767] on div "Reset Save Entries" at bounding box center [851, 785] width 1081 height 36
click at [1005, 594] on input "00:00" at bounding box center [1025, 605] width 120 height 33
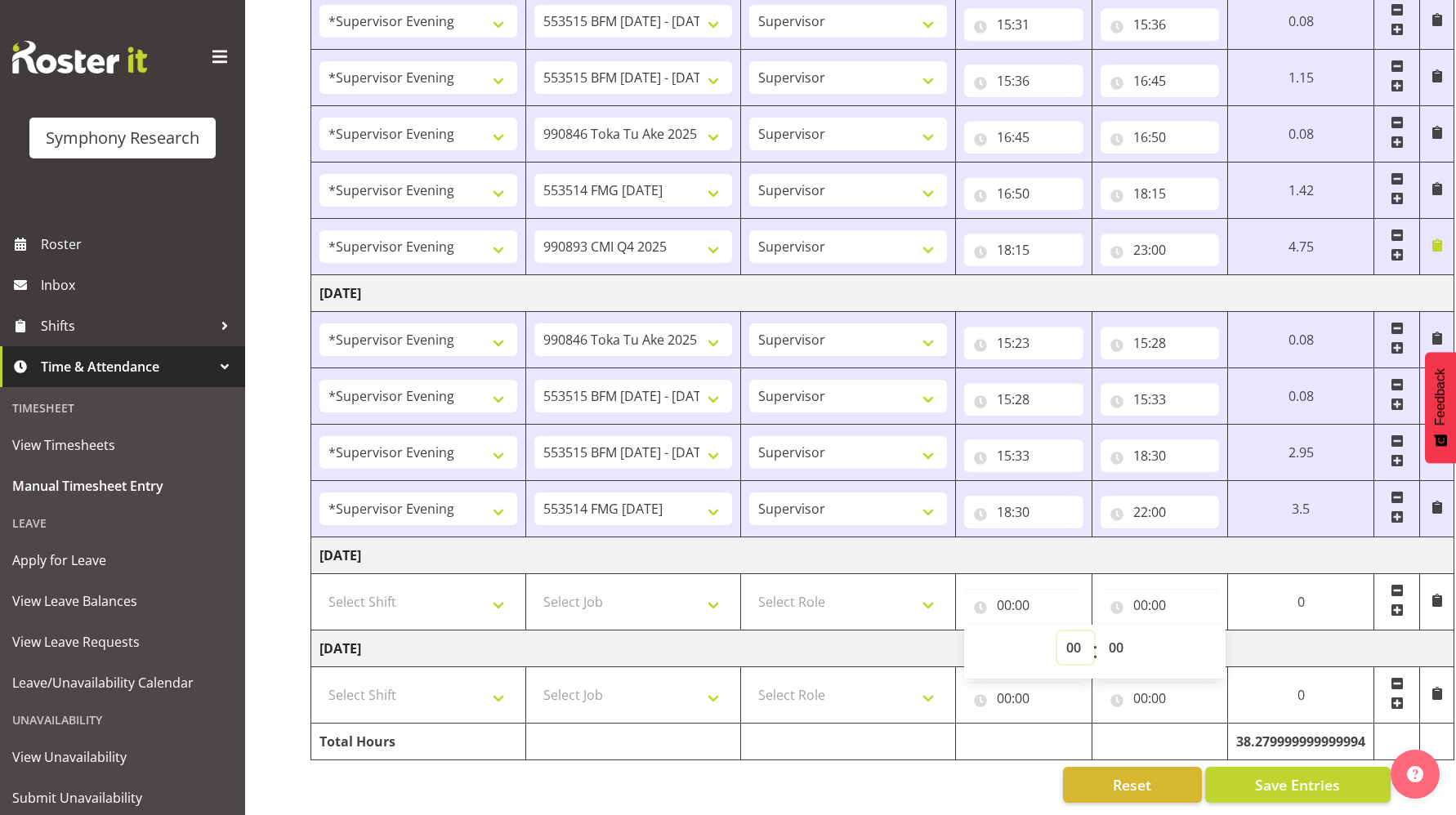
click at [1079, 638] on select "00 01 02 03 04 05 06 07 08 09 10 11 12 13 14 15 16 17 18 19 20 21 22 23" at bounding box center [1075, 647] width 36 height 33
select select "11"
click at [1057, 631] on select "00 01 02 03 04 05 06 07 08 09 10 11 12 13 14 15 16 17 18 19 20 21 22 23" at bounding box center [1075, 647] width 36 height 33
type input "11:00"
click at [1001, 688] on input "00:00" at bounding box center [1025, 698] width 120 height 33
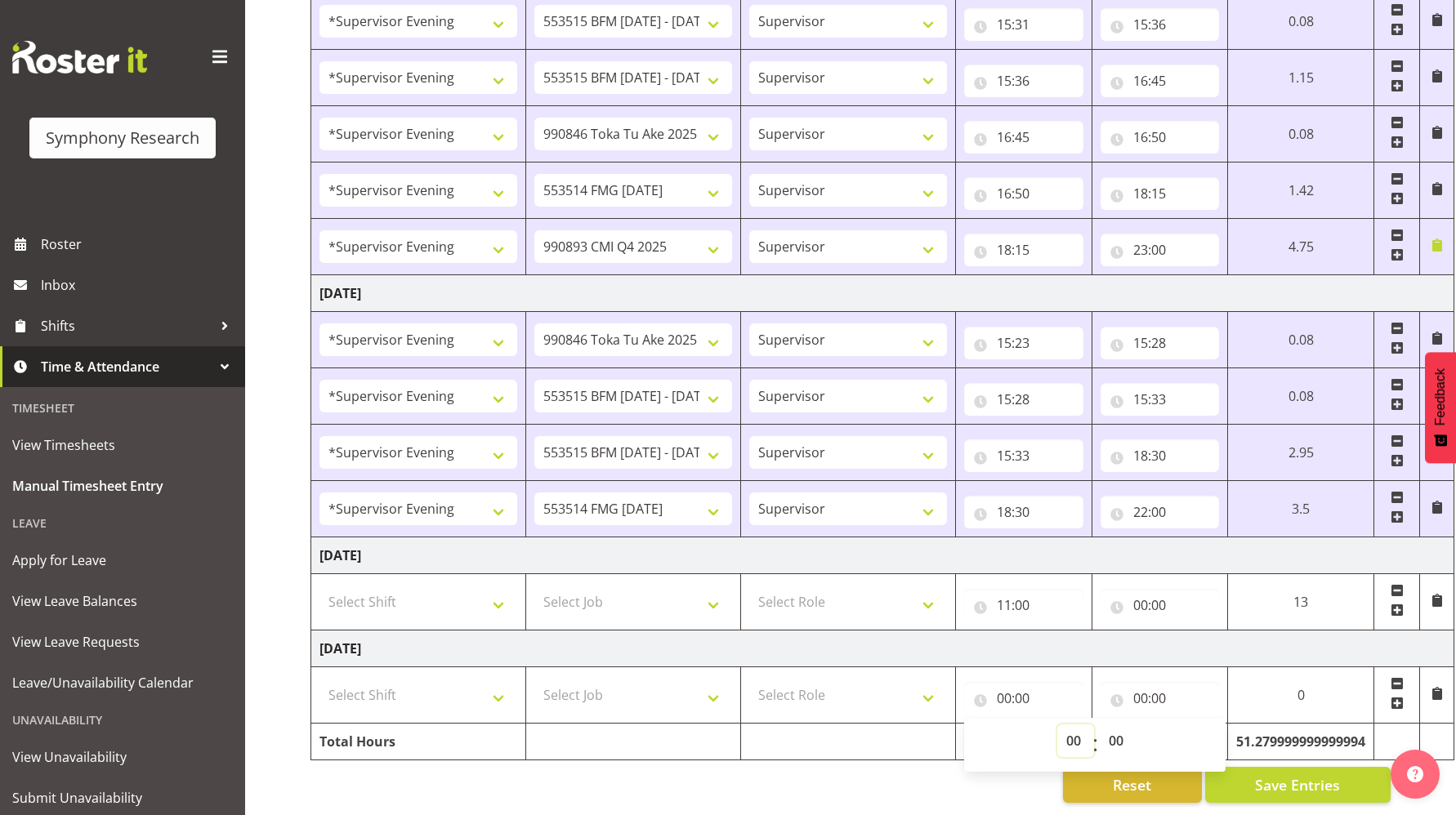
drag, startPoint x: 1063, startPoint y: 730, endPoint x: 1064, endPoint y: 715, distance: 15.0
click at [1064, 730] on select "00 01 02 03 04 05 06 07 08 09 10 11 12 13 14 15 16 17 18 19 20 21 22 23" at bounding box center [1075, 740] width 36 height 33
select select "11"
click at [1095, 724] on select "00 01 02 03 04 05 06 07 08 09 10 11 12 13 14 15 16 17 18 19 20 21 22 23" at bounding box center [1075, 740] width 36 height 33
type input "11:00"
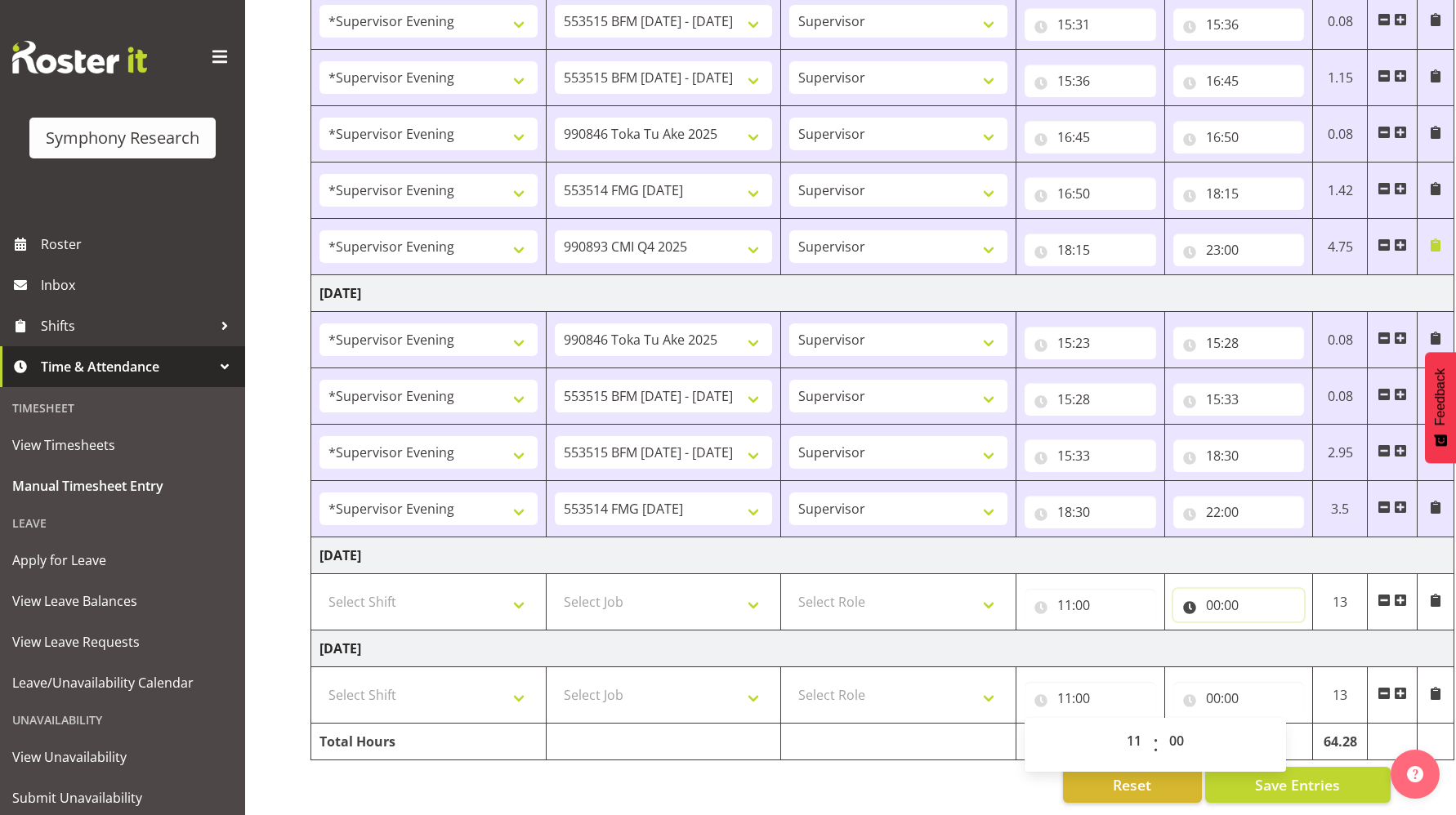
click at [1220, 592] on input "00:00" at bounding box center [1239, 605] width 132 height 33
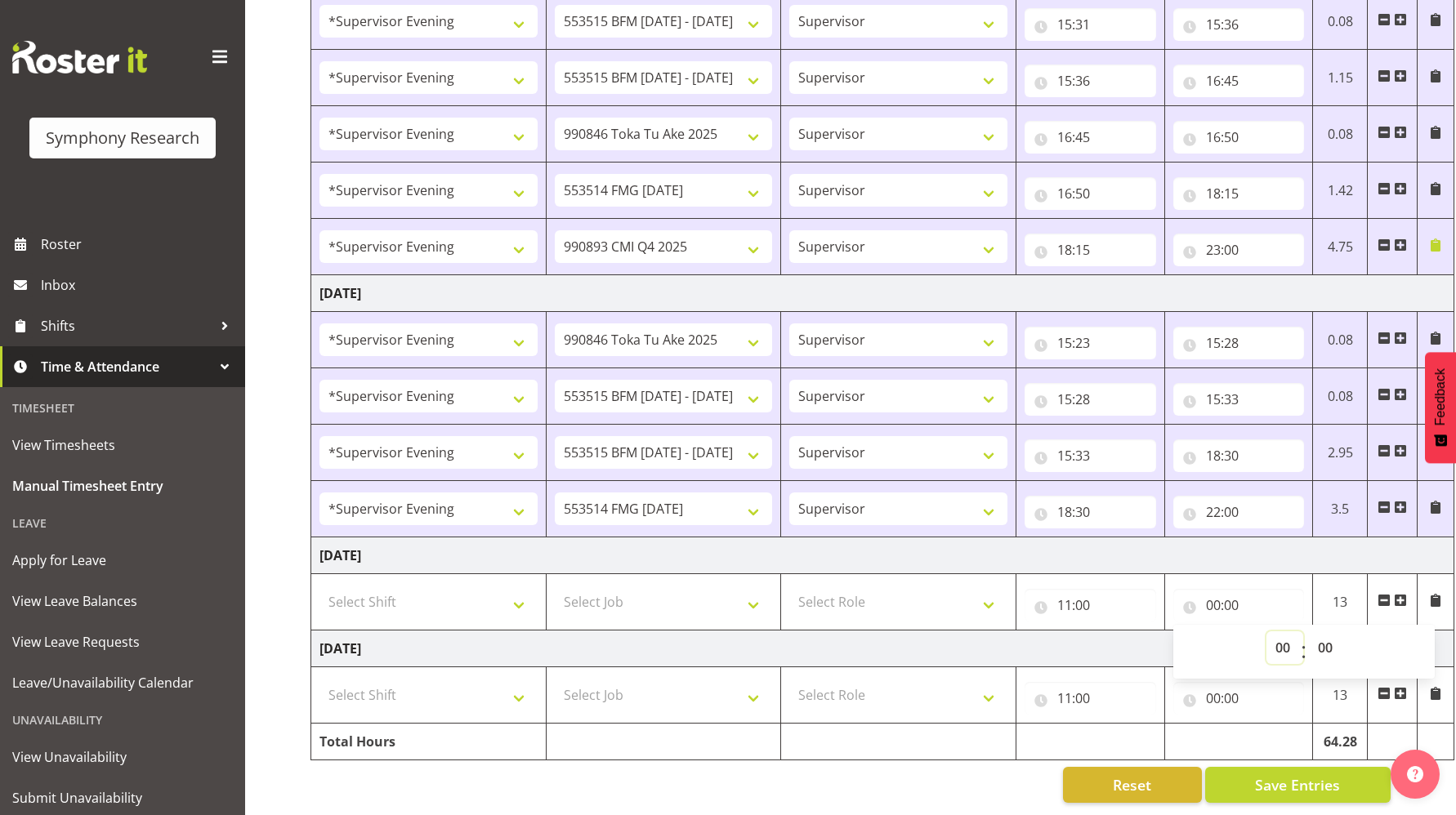
click at [1285, 632] on select "00 01 02 03 04 05 06 07 08 09 10 11 12 13 14 15 16 17 18 19 20 21 22 23" at bounding box center [1284, 647] width 36 height 33
select select "20"
click at [1266, 631] on select "00 01 02 03 04 05 06 07 08 09 10 11 12 13 14 15 16 17 18 19 20 21 22 23" at bounding box center [1284, 647] width 36 height 33
type input "20:00"
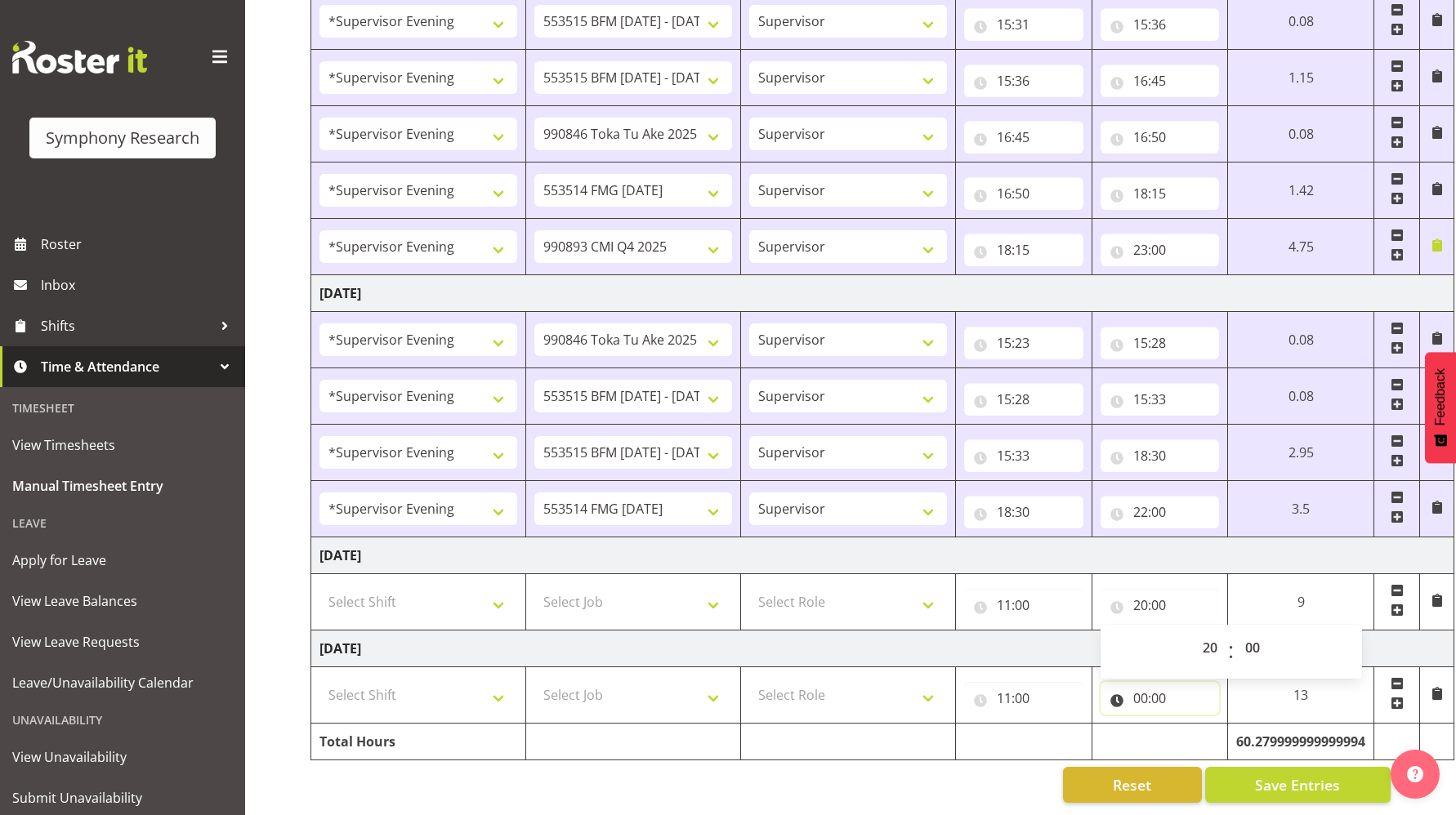
click at [1138, 687] on input "00:00" at bounding box center [1161, 698] width 120 height 33
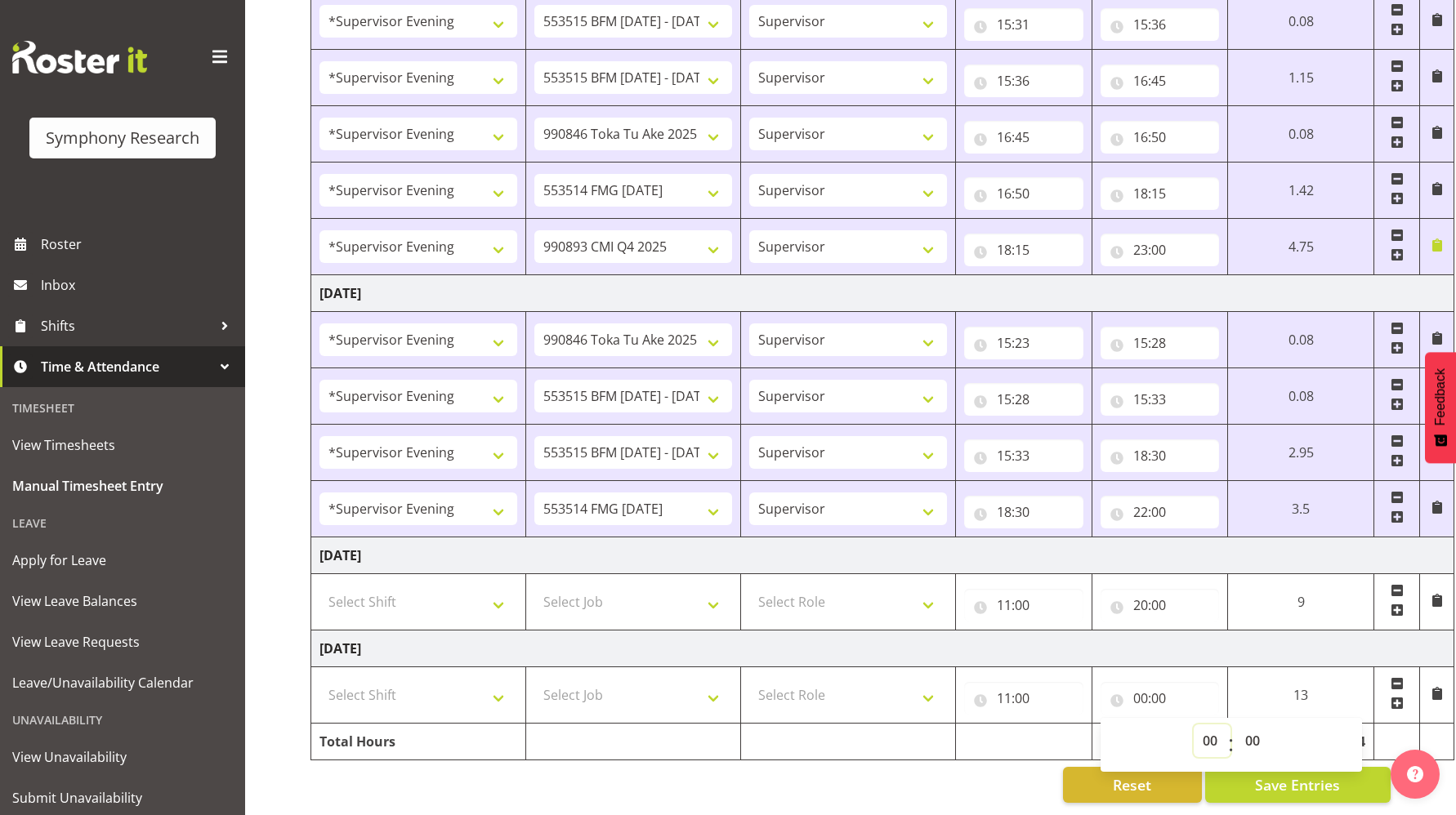
drag, startPoint x: 1205, startPoint y: 727, endPoint x: 1203, endPoint y: 713, distance: 14.1
click at [1205, 727] on select "00 01 02 03 04 05 06 07 08 09 10 11 12 13 14 15 16 17 18 19 20 21 22 23" at bounding box center [1211, 740] width 36 height 33
select select "20"
click at [1194, 724] on select "00 01 02 03 04 05 06 07 08 09 10 11 12 13 14 15 16 17 18 19 20 21 22 23" at bounding box center [1211, 740] width 36 height 33
type input "20:00"
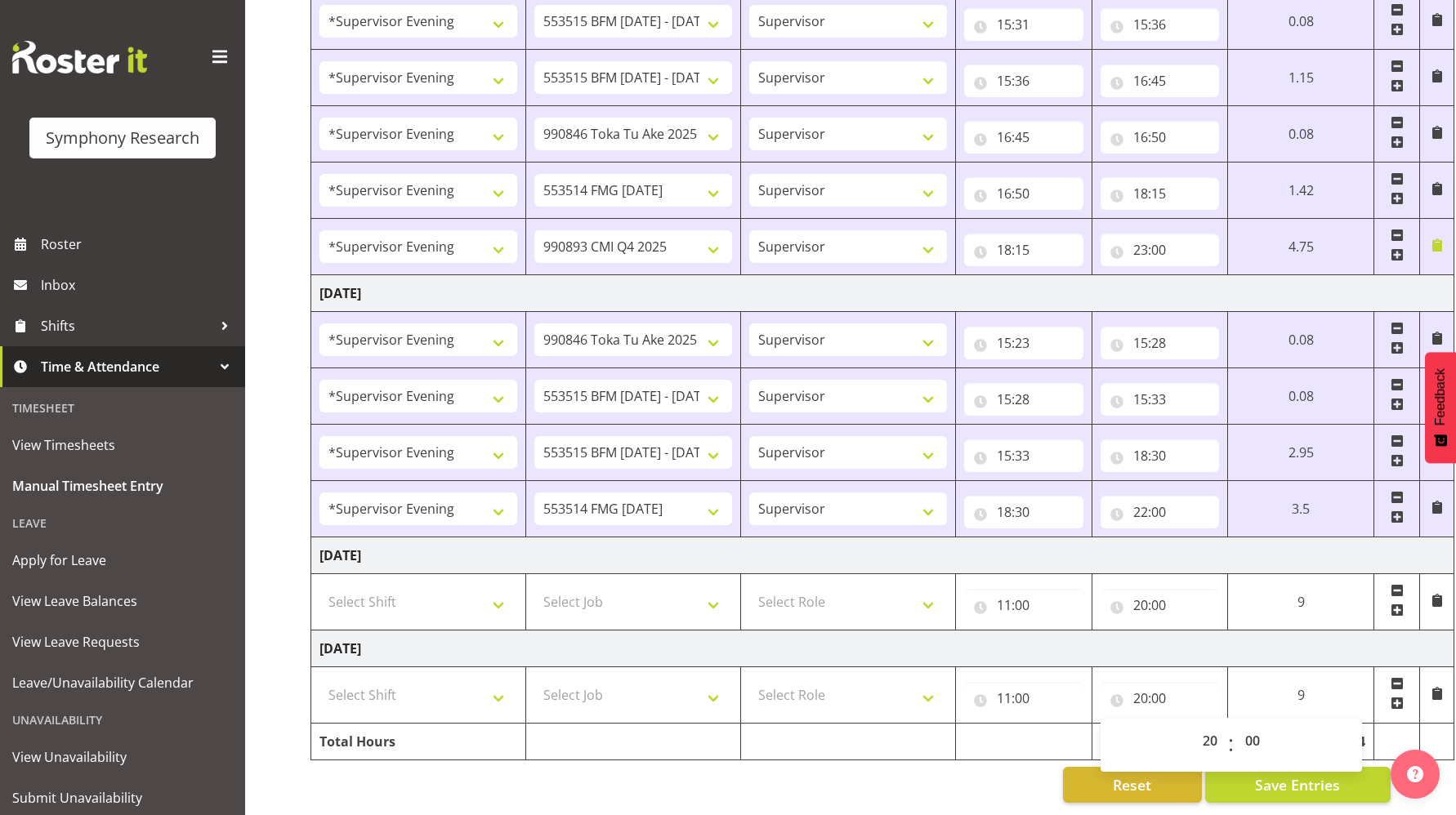
click at [795, 782] on div "Reset Save Entries" at bounding box center [851, 785] width 1081 height 36
